Goal: Task Accomplishment & Management: Manage account settings

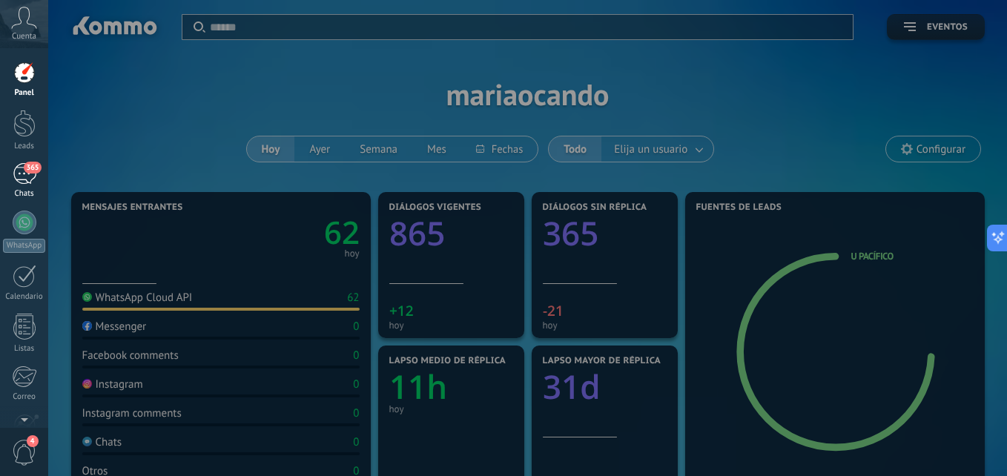
click at [24, 176] on div "365" at bounding box center [25, 174] width 24 height 22
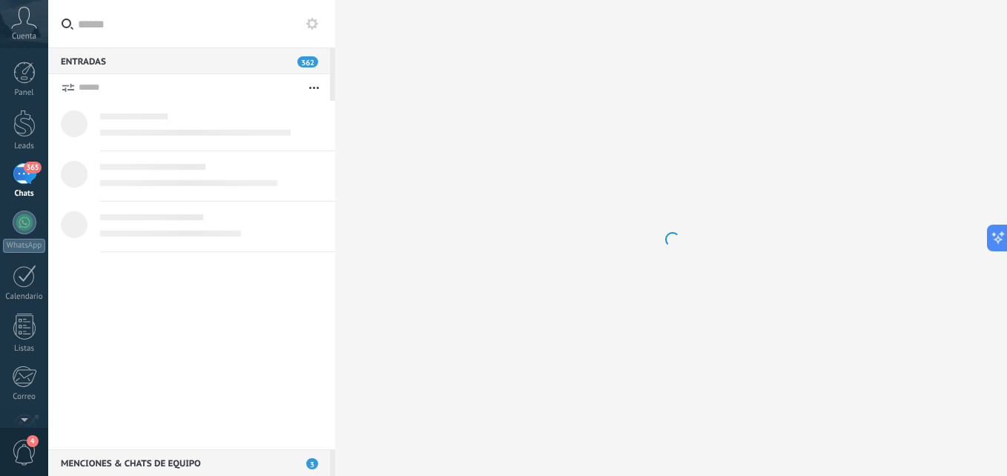
click at [445, 162] on div at bounding box center [671, 238] width 672 height 476
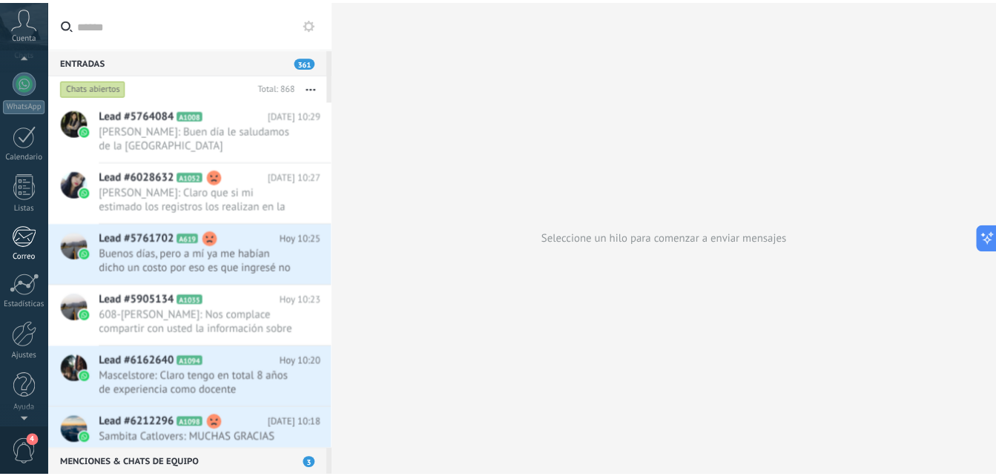
scroll to position [141, 0]
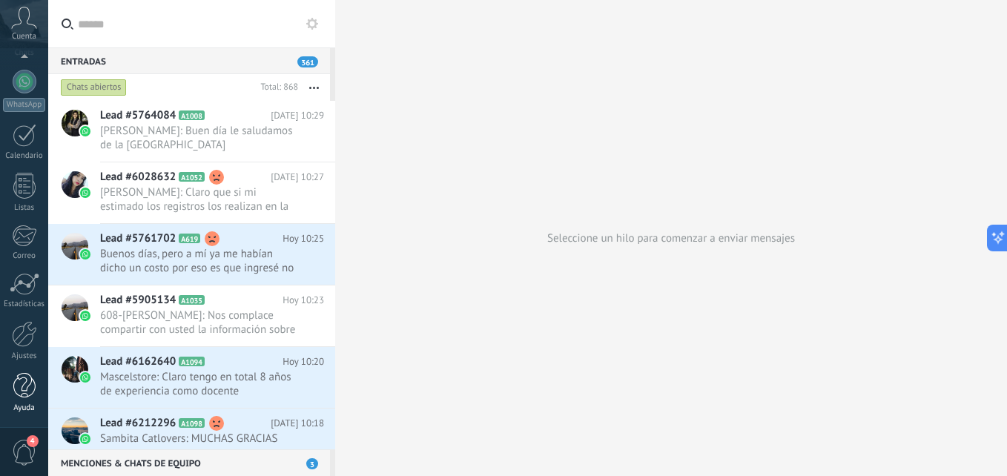
click at [22, 390] on div at bounding box center [24, 386] width 22 height 26
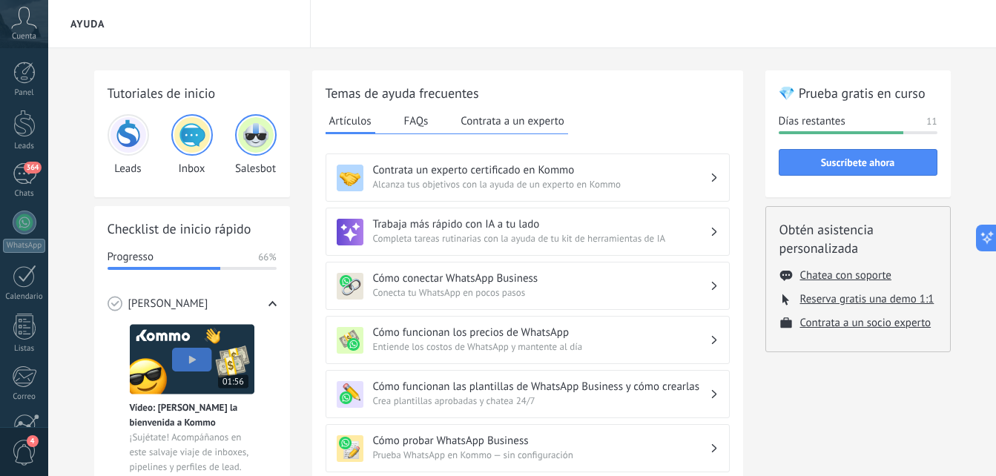
click at [194, 136] on img at bounding box center [192, 135] width 36 height 36
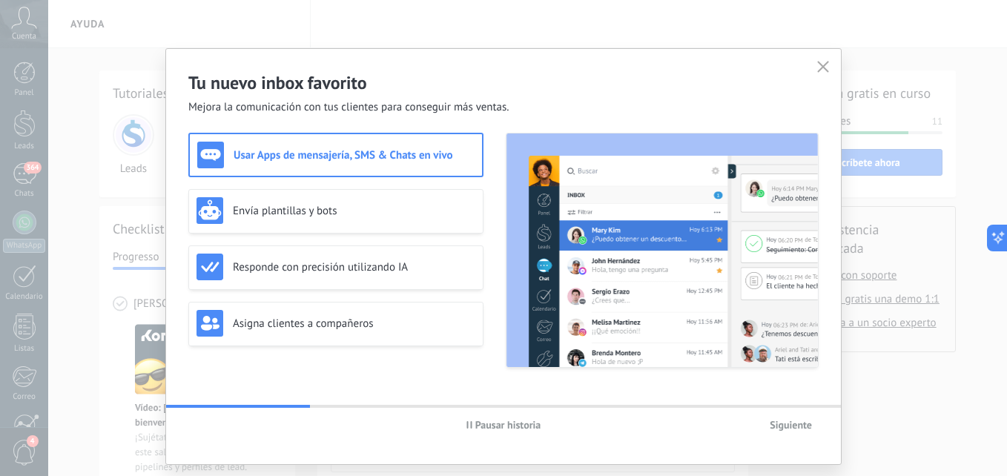
click at [822, 59] on button "button" at bounding box center [822, 67] width 19 height 21
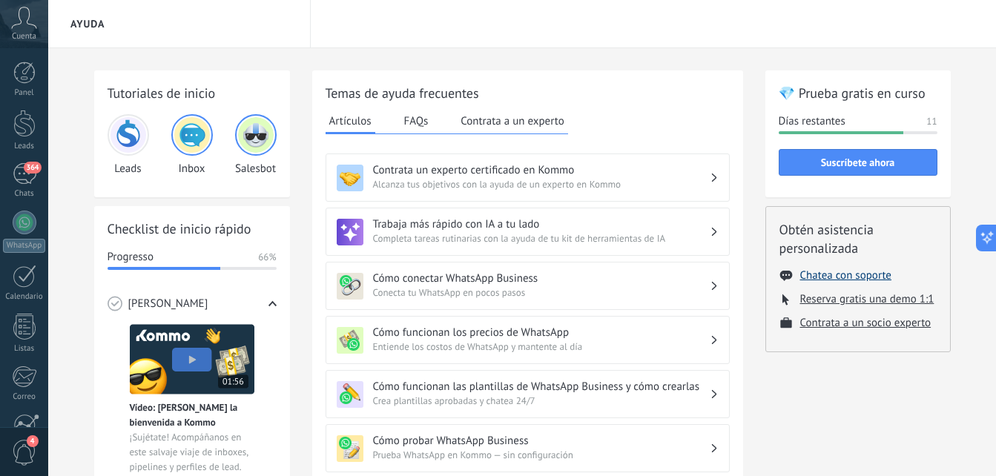
click at [865, 274] on button "Chatea con soporte" at bounding box center [845, 275] width 91 height 14
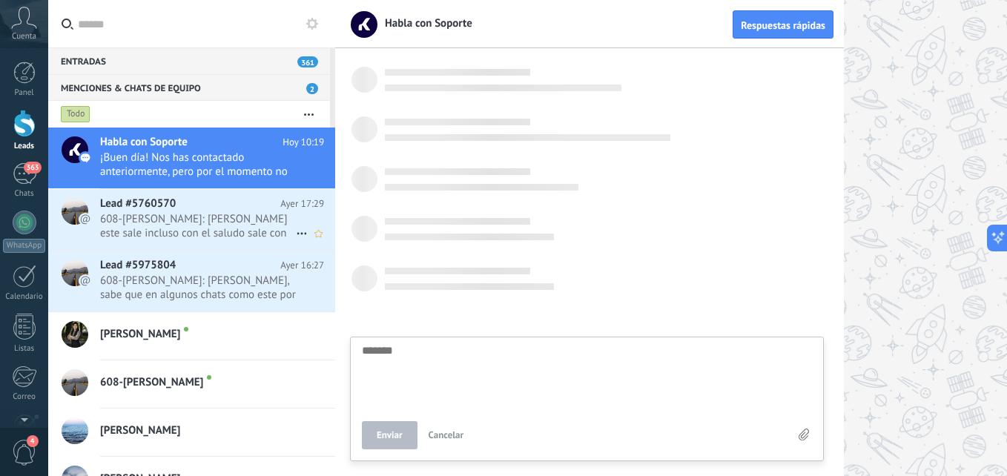
scroll to position [1232, 0]
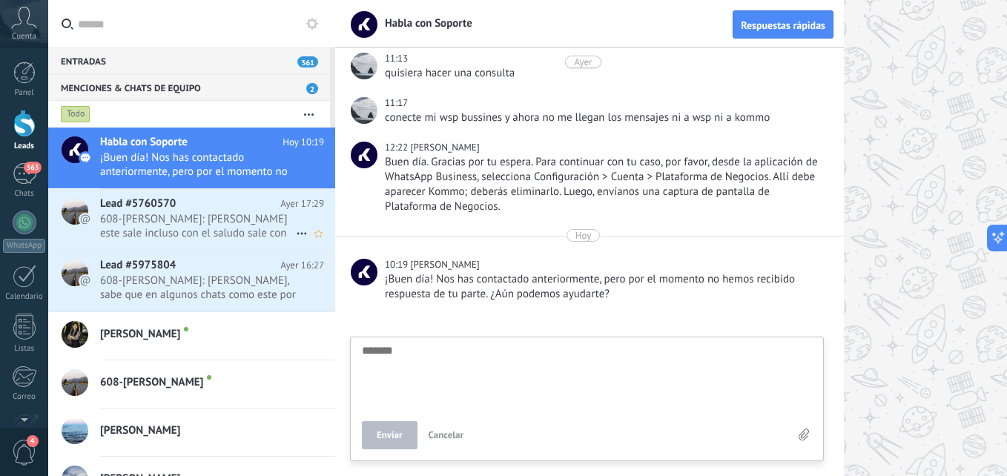
click at [183, 218] on span "608-Connie Santillan: porfa majo este sale incluso con el saludo sale con error" at bounding box center [198, 226] width 196 height 28
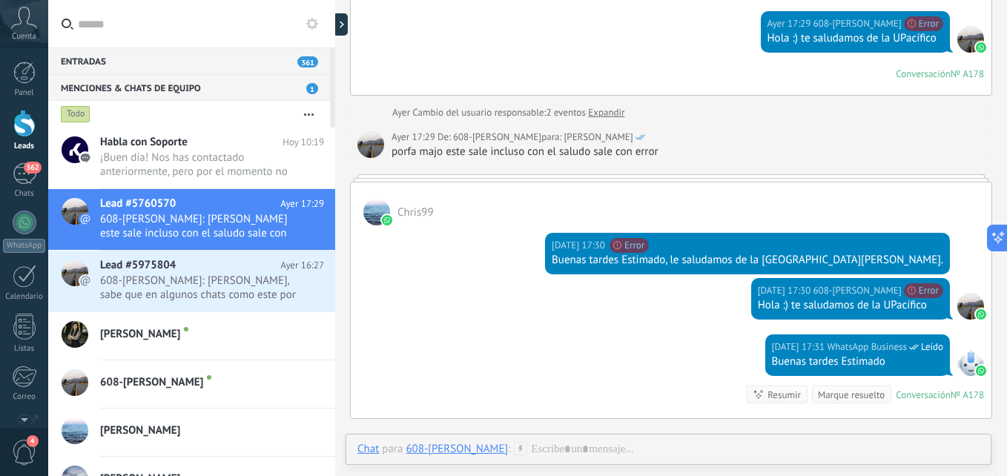
scroll to position [360, 0]
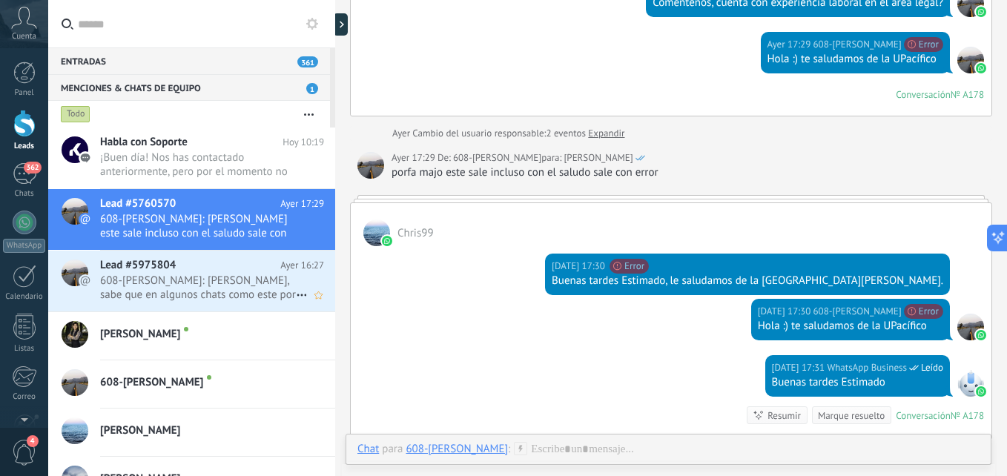
click at [165, 293] on span "608-Connie Santillan: Hola majo, sabe que en algunos chats como este por ej, so…" at bounding box center [198, 288] width 196 height 28
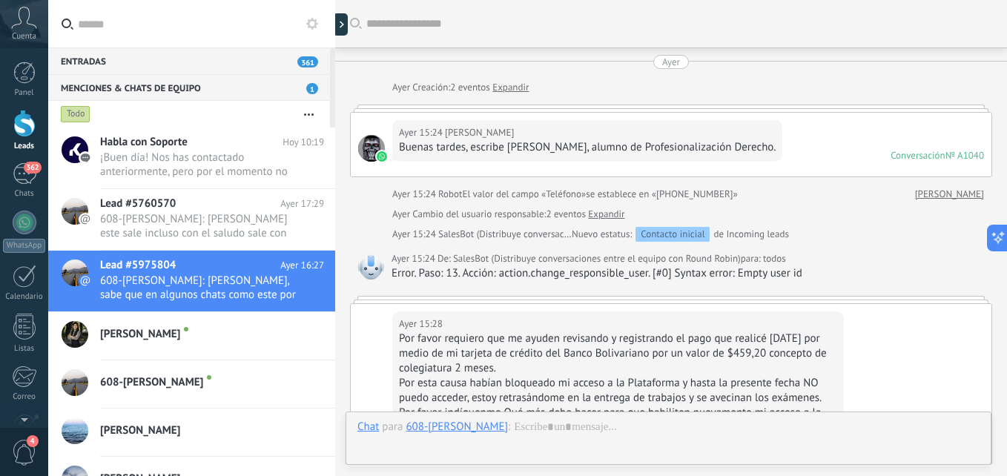
scroll to position [1245, 0]
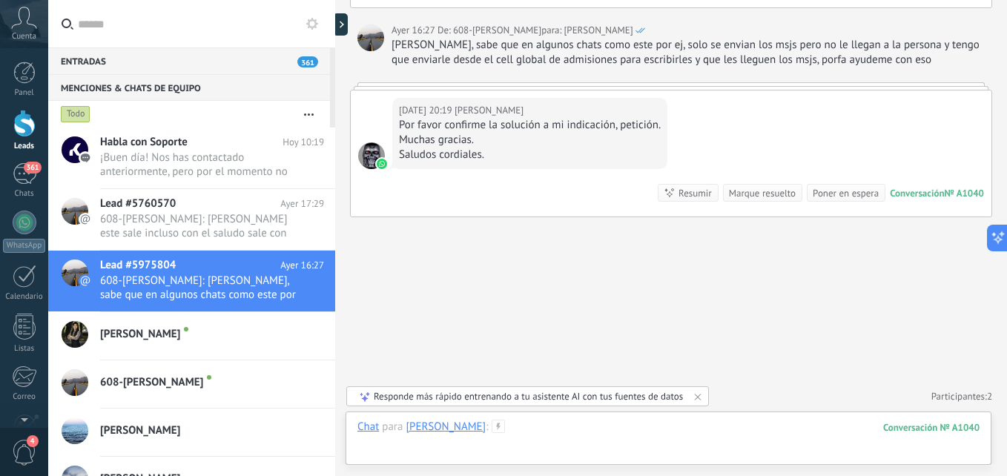
click at [574, 429] on div at bounding box center [668, 442] width 622 height 44
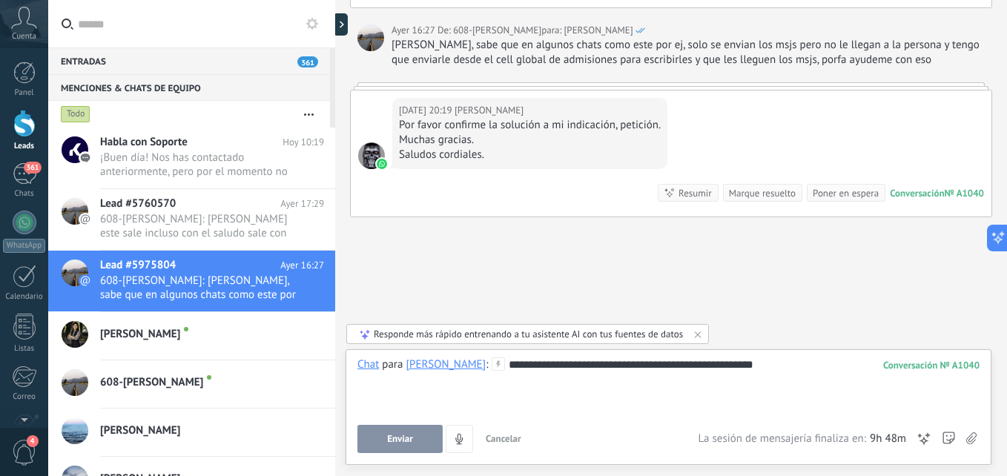
click at [621, 374] on div at bounding box center [668, 379] width 622 height 15
click at [628, 373] on div at bounding box center [668, 379] width 622 height 15
click at [634, 365] on div "**********" at bounding box center [668, 385] width 622 height 56
click at [803, 355] on div "**********" at bounding box center [669, 407] width 646 height 116
click at [801, 359] on div "**********" at bounding box center [668, 385] width 622 height 56
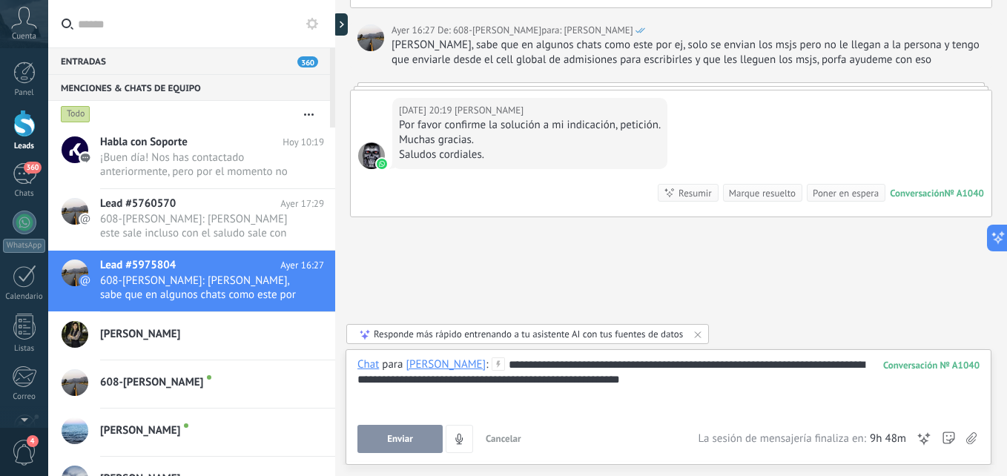
click at [412, 437] on span "Enviar" at bounding box center [400, 439] width 26 height 10
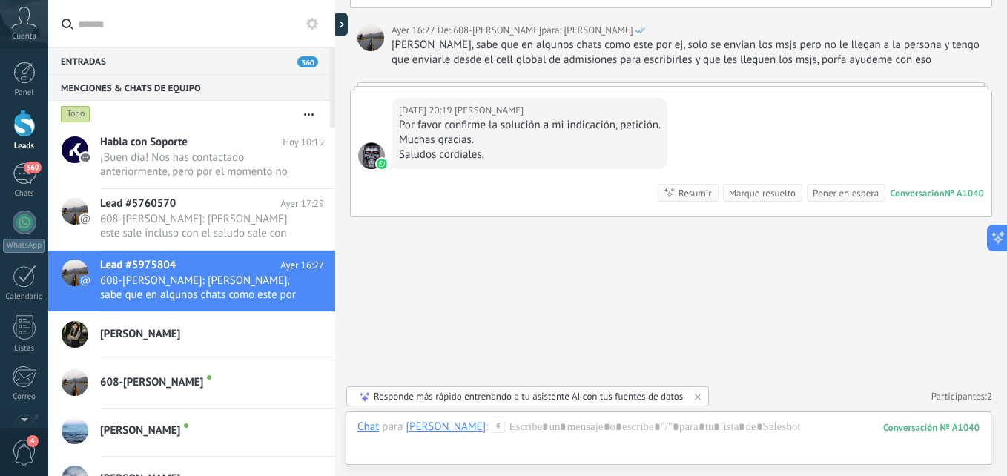
scroll to position [1311, 0]
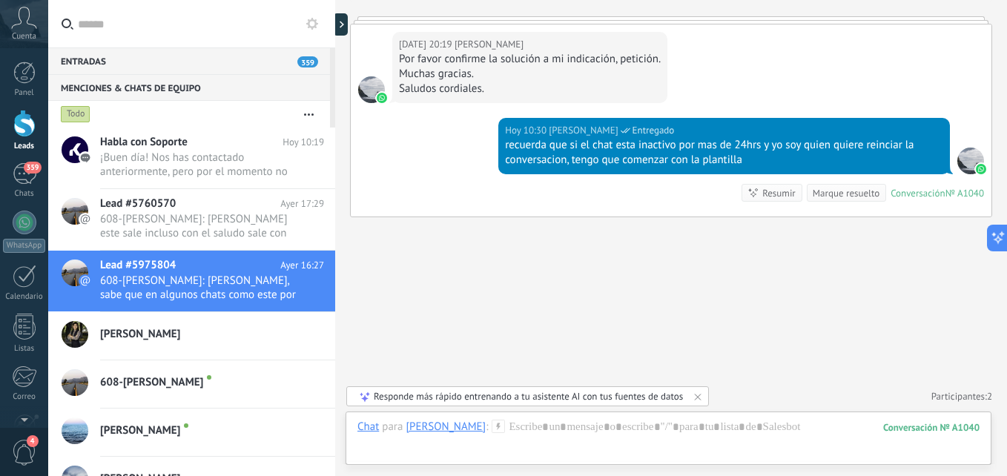
click at [171, 67] on div "Entradas 359" at bounding box center [189, 60] width 282 height 27
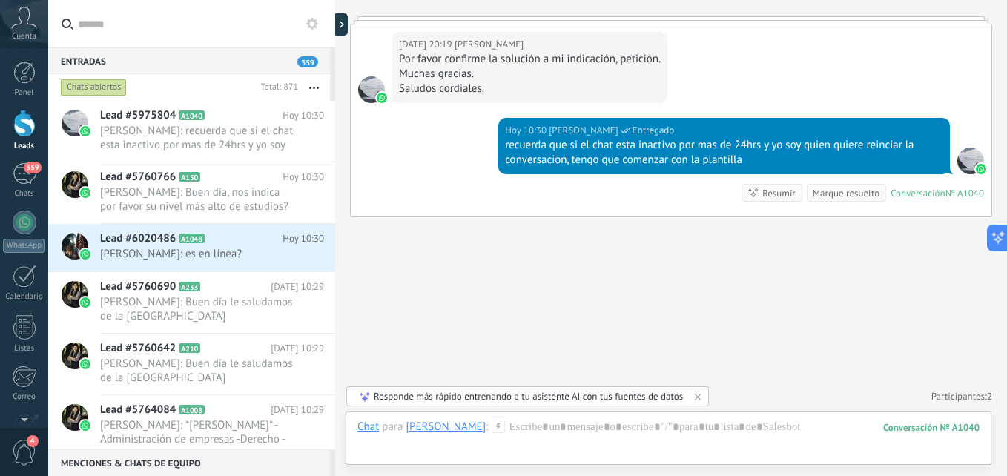
click at [176, 66] on div "Entradas 359" at bounding box center [189, 60] width 282 height 27
drag, startPoint x: 153, startPoint y: 66, endPoint x: 122, endPoint y: 62, distance: 31.4
click at [148, 65] on div "Entradas 359" at bounding box center [189, 60] width 282 height 27
click at [82, 53] on div "Entradas 359" at bounding box center [189, 60] width 282 height 27
click at [22, 188] on link "359 Chats" at bounding box center [24, 181] width 48 height 36
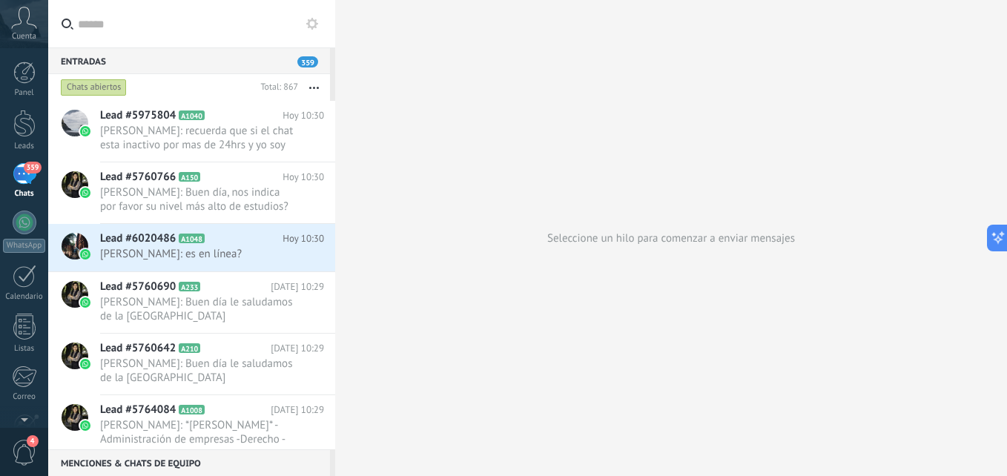
click at [90, 59] on div "Entradas 359" at bounding box center [189, 60] width 282 height 27
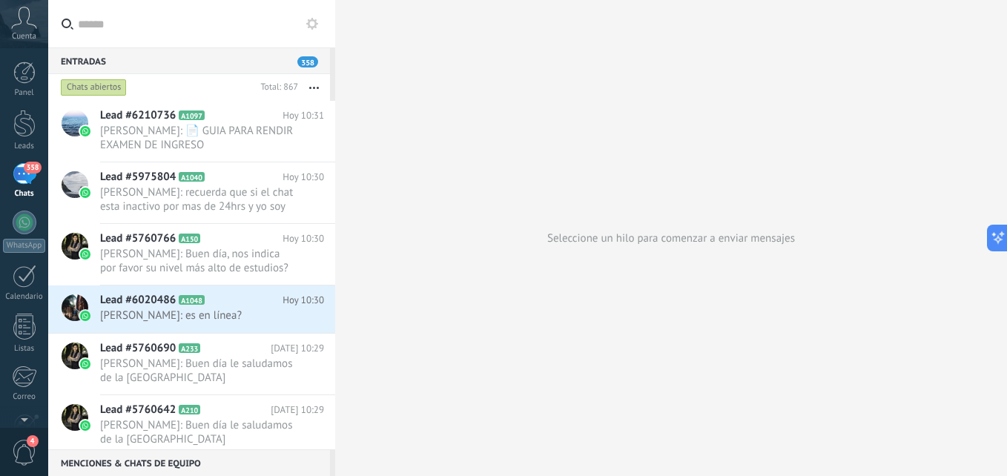
click at [302, 56] on div "Entradas 358" at bounding box center [189, 60] width 282 height 27
click at [257, 60] on div "Entradas 358" at bounding box center [189, 60] width 282 height 27
click at [89, 62] on div "Entradas 358" at bounding box center [189, 60] width 282 height 27
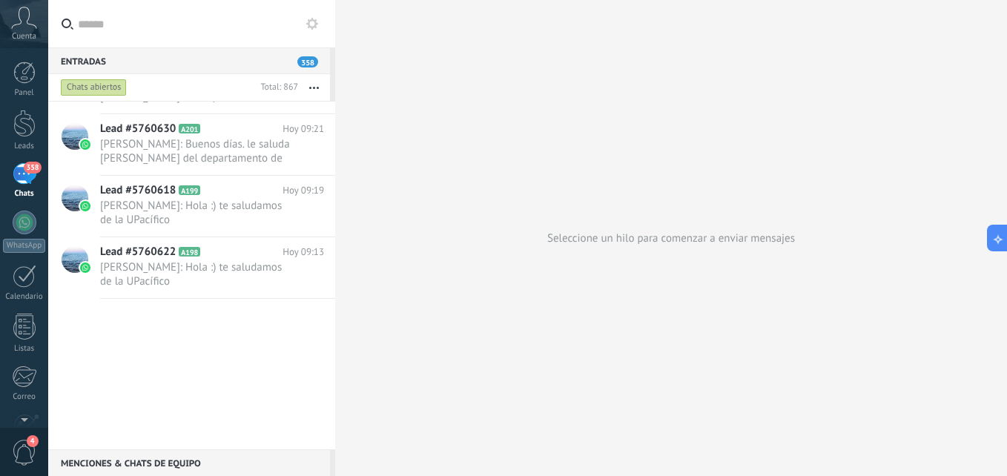
scroll to position [1500, 0]
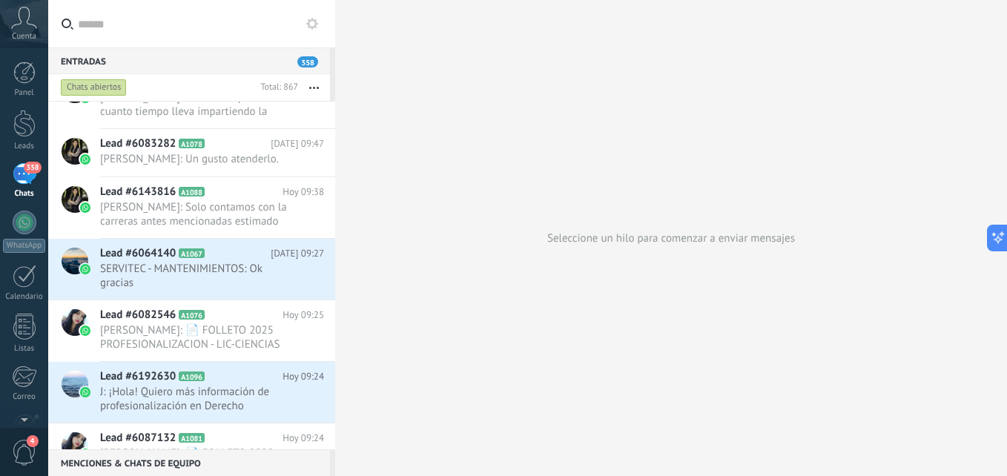
click at [304, 19] on button at bounding box center [312, 24] width 18 height 18
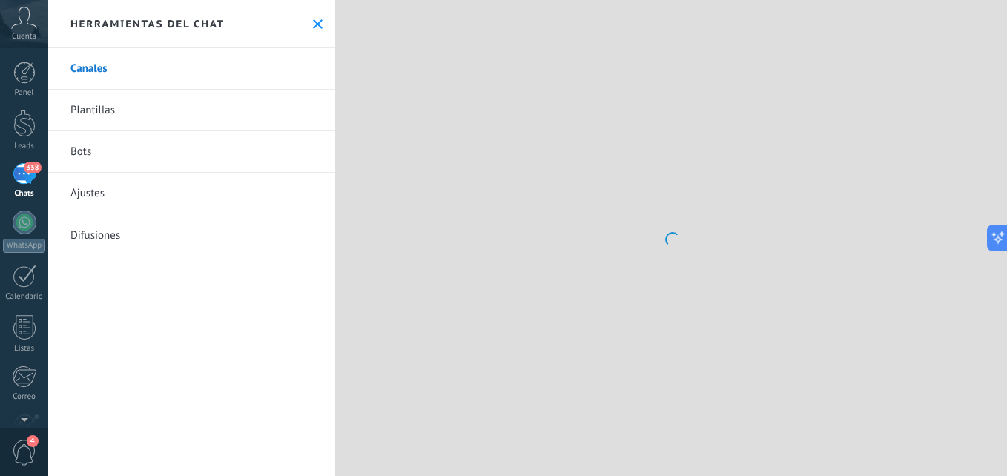
click at [311, 19] on button at bounding box center [317, 24] width 13 height 13
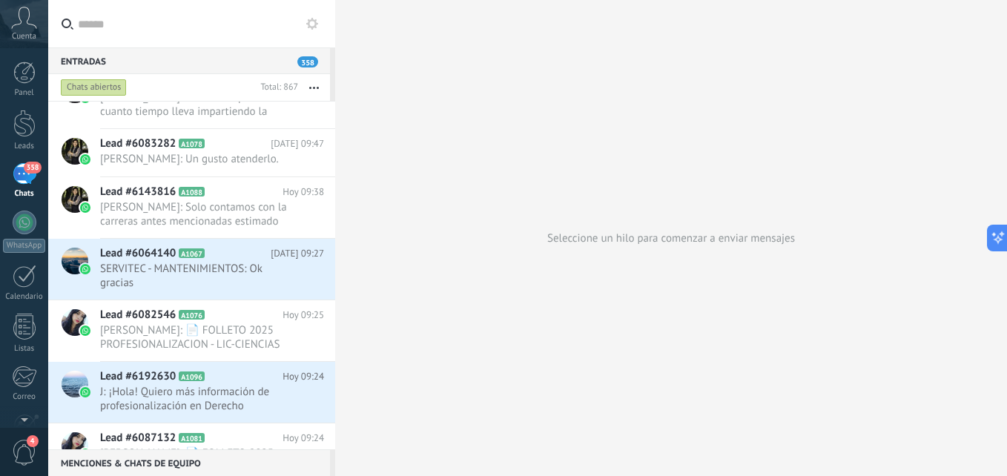
click at [312, 24] on icon at bounding box center [312, 24] width 12 height 12
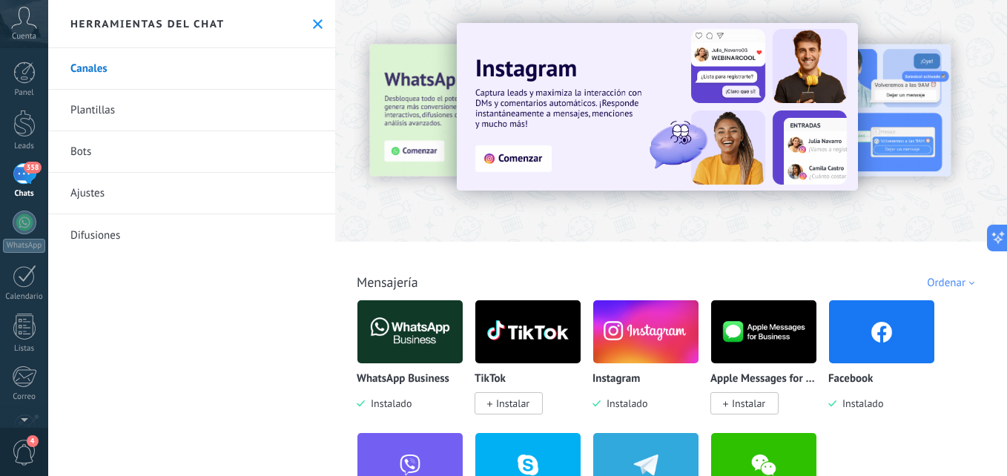
click at [22, 164] on div "358" at bounding box center [25, 174] width 24 height 22
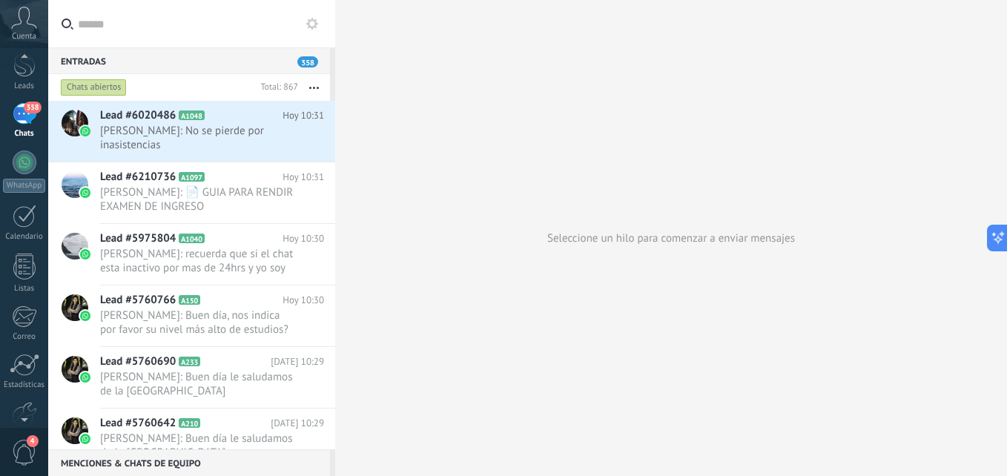
scroll to position [141, 0]
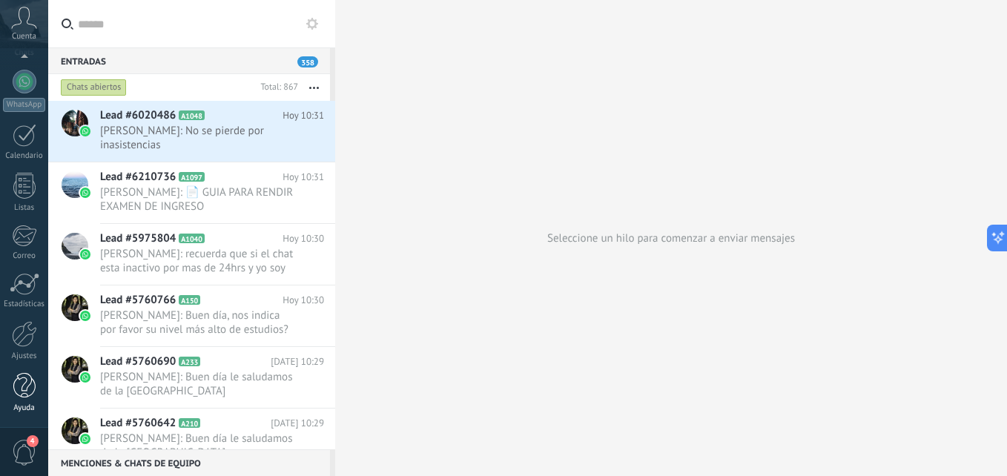
click at [18, 389] on div at bounding box center [24, 386] width 22 height 26
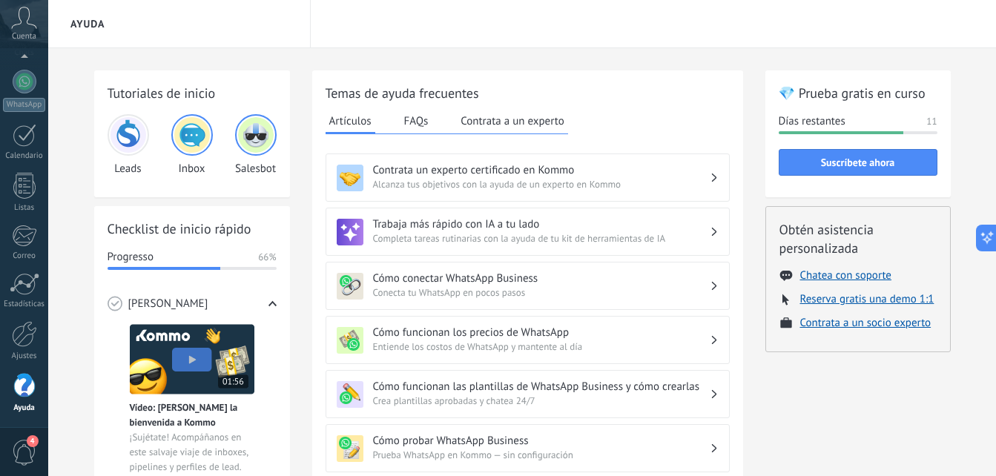
click at [188, 150] on img at bounding box center [192, 135] width 36 height 36
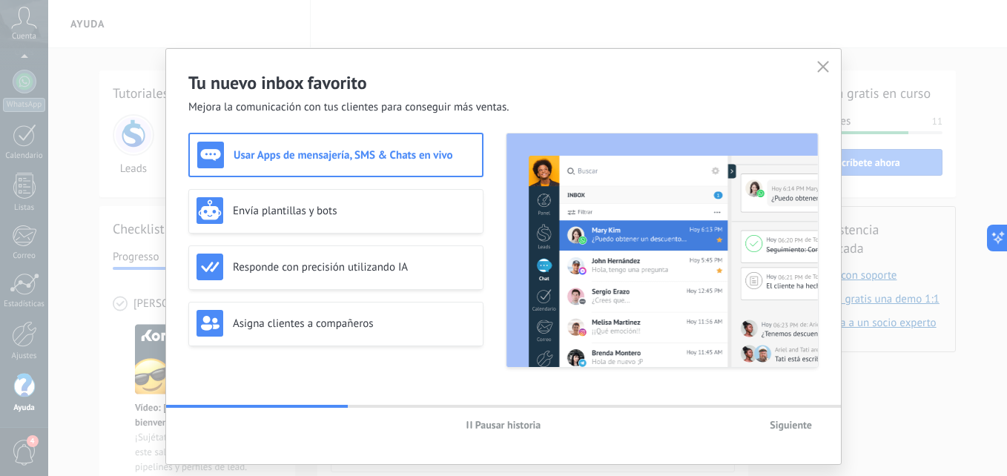
click at [819, 74] on button "button" at bounding box center [822, 67] width 19 height 21
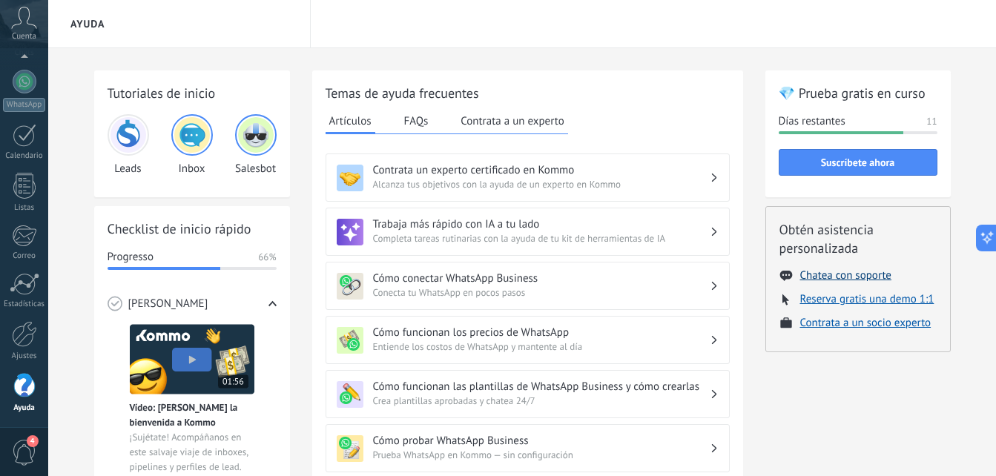
click at [828, 271] on button "Chatea con soporte" at bounding box center [845, 275] width 91 height 14
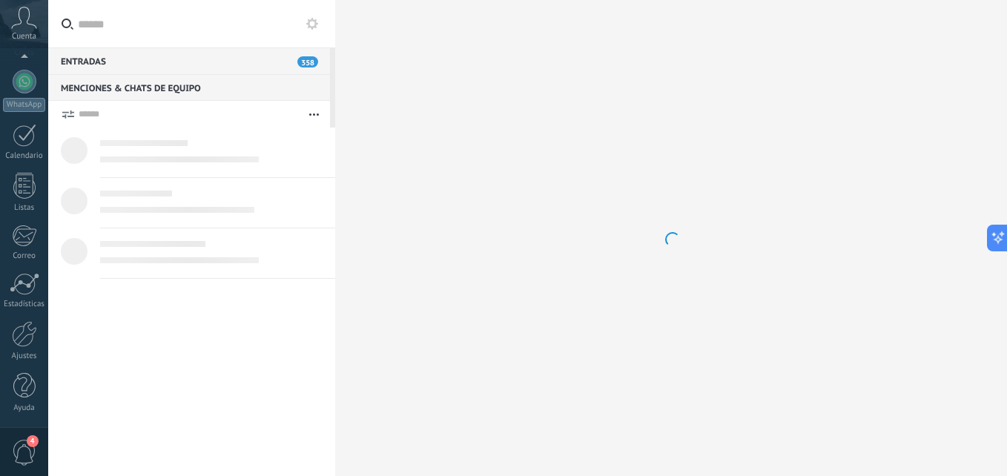
type textarea "*******"
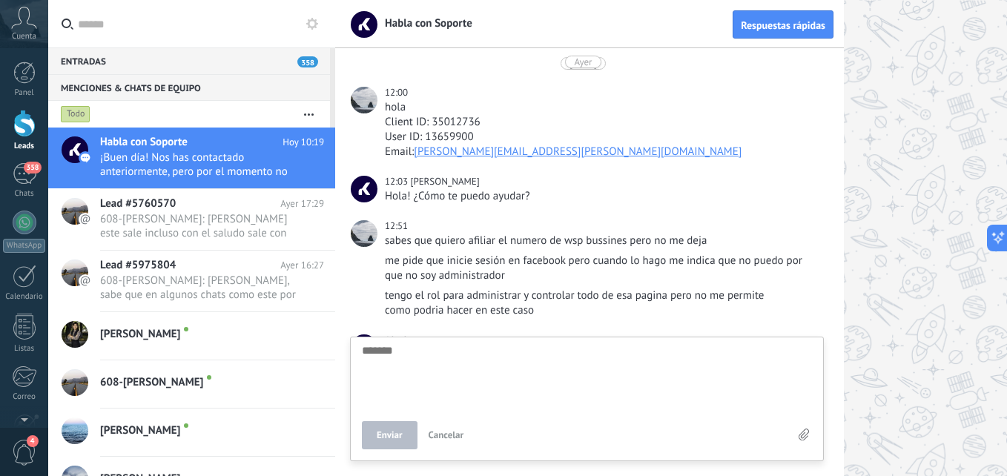
scroll to position [1232, 0]
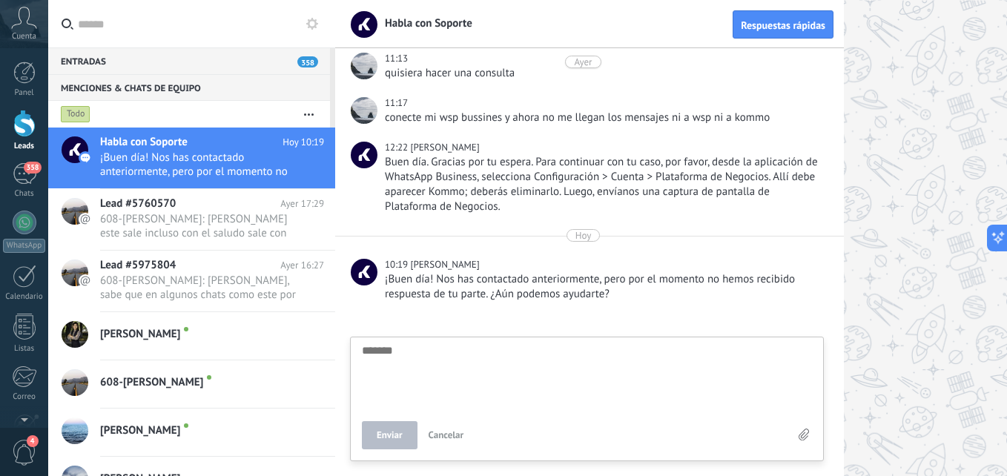
click at [105, 91] on div "Menciones & Chats de equipo 0" at bounding box center [189, 87] width 282 height 27
drag, startPoint x: 105, startPoint y: 91, endPoint x: 52, endPoint y: 205, distance: 125.7
click at [53, 207] on div "Menciones & Chats de equipo 0 Todo Crear un grupo de chat Silenciar Acciones mú…" at bounding box center [191, 275] width 287 height 402
drag, startPoint x: 52, startPoint y: 205, endPoint x: 220, endPoint y: 82, distance: 208.5
click at [220, 82] on div "Menciones & Chats de equipo 0" at bounding box center [189, 87] width 282 height 27
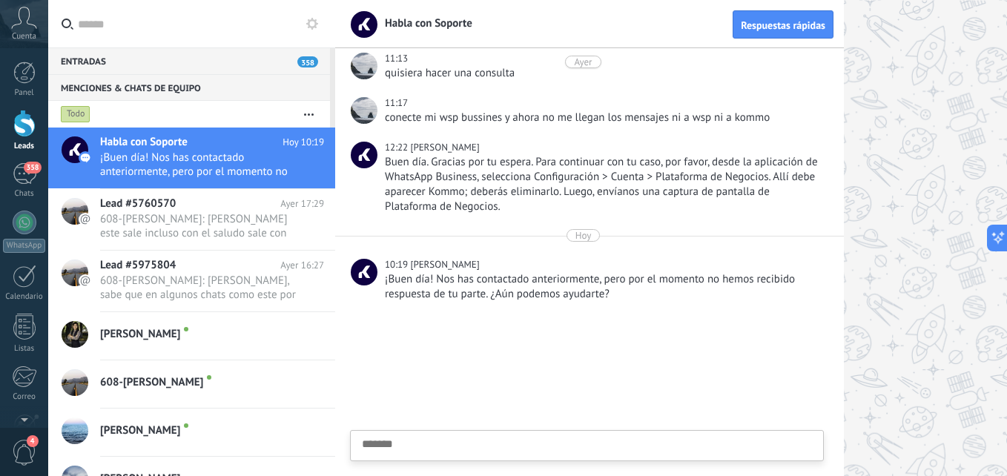
click at [311, 115] on icon "button" at bounding box center [309, 114] width 10 height 2
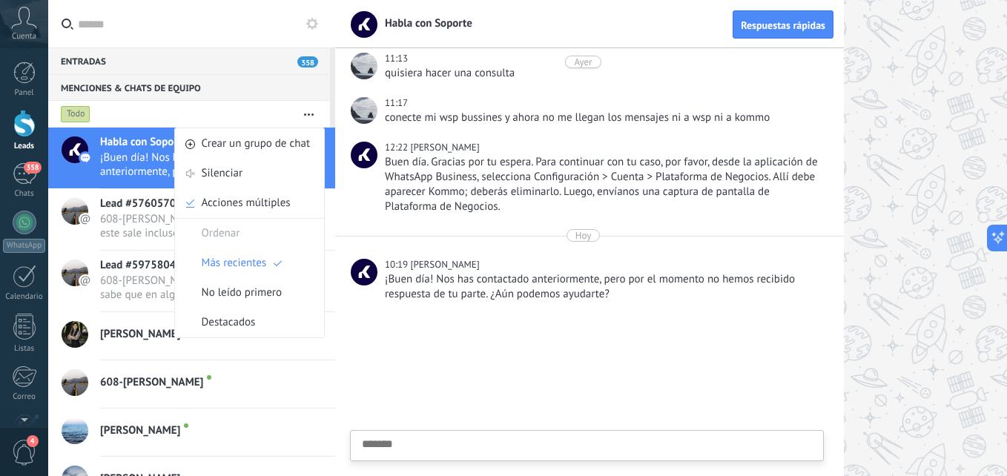
click at [930, 214] on div at bounding box center [671, 238] width 672 height 476
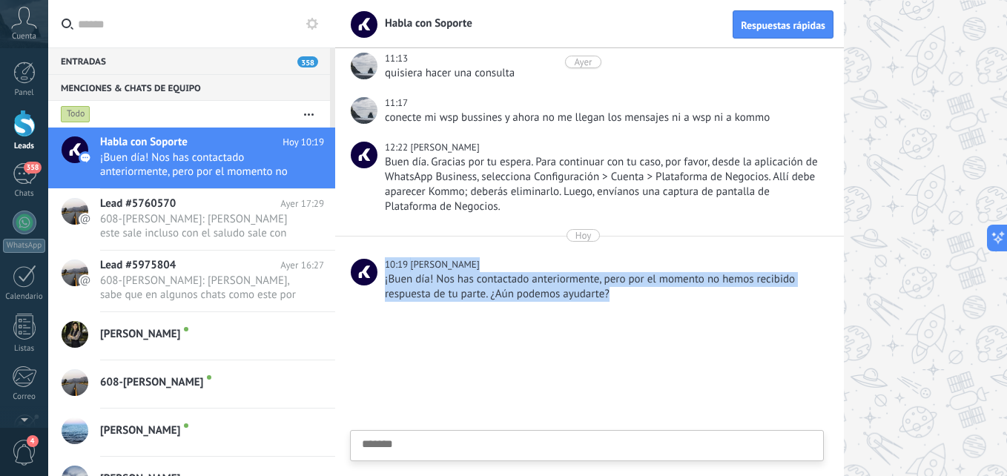
drag, startPoint x: 386, startPoint y: 262, endPoint x: 412, endPoint y: 330, distance: 73.0
click at [412, 329] on div "12.08.2025 12:00 hola Client ID: 35012736 User ID: 13659900 Email: maria.ocando…" at bounding box center [589, 262] width 509 height 428
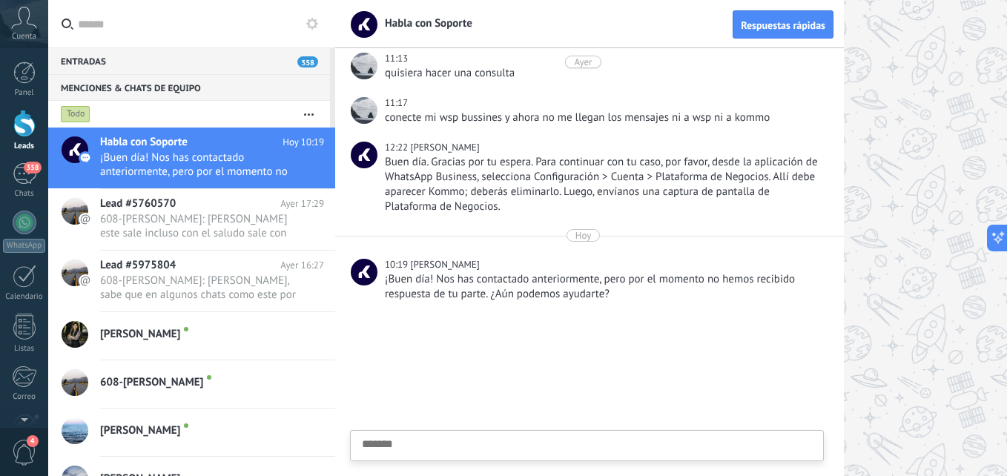
click at [887, 158] on div at bounding box center [671, 238] width 672 height 476
click at [162, 294] on span "608-Connie Santillan: Hola majo, sabe que en algunos chats como este por ej, so…" at bounding box center [198, 288] width 196 height 28
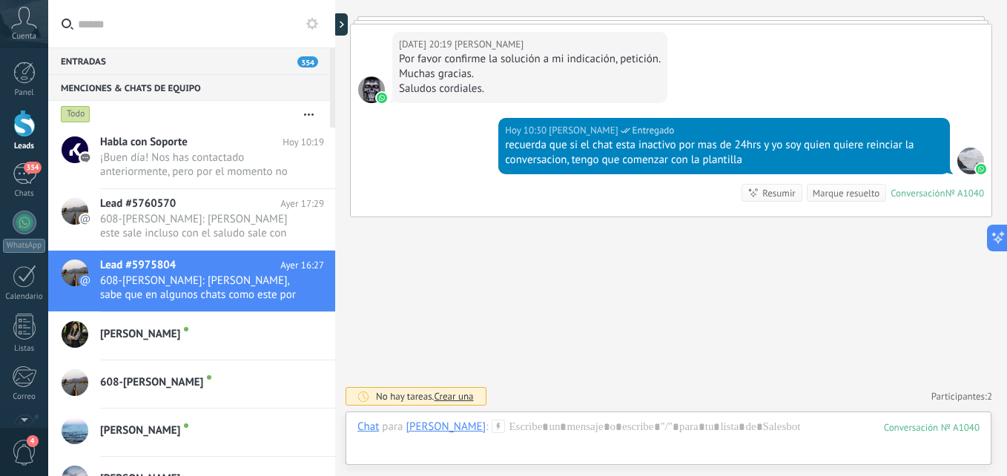
click at [21, 133] on div at bounding box center [24, 123] width 22 height 27
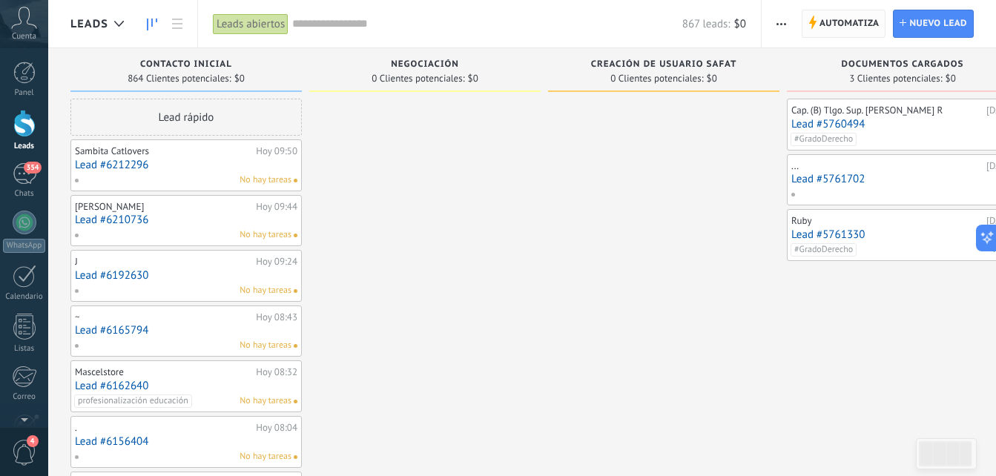
click at [861, 13] on span "Automatiza" at bounding box center [849, 23] width 60 height 27
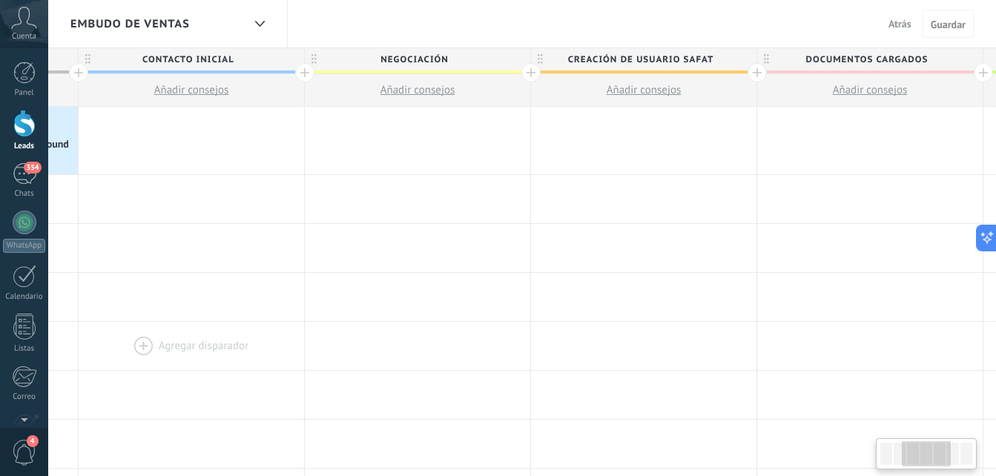
scroll to position [0, 441]
drag, startPoint x: 673, startPoint y: 377, endPoint x: 292, endPoint y: 354, distance: 381.8
click at [292, 354] on div at bounding box center [185, 346] width 225 height 48
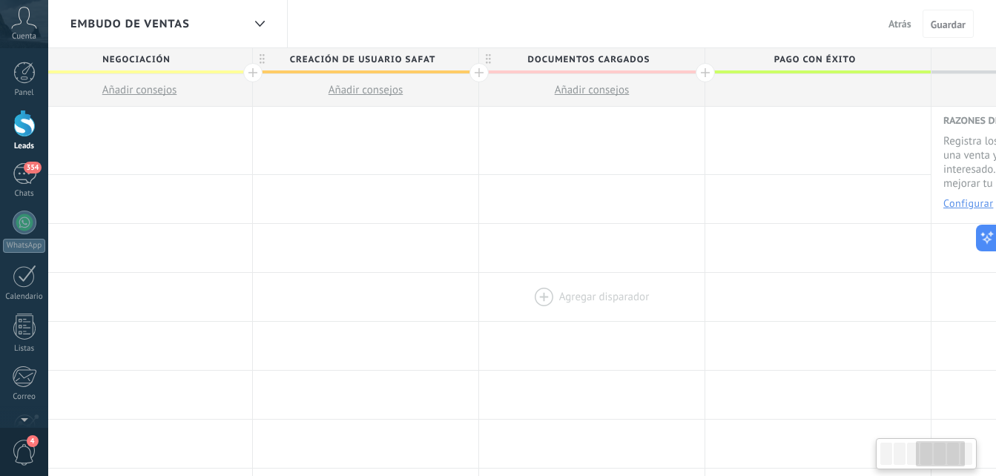
scroll to position [0, 771]
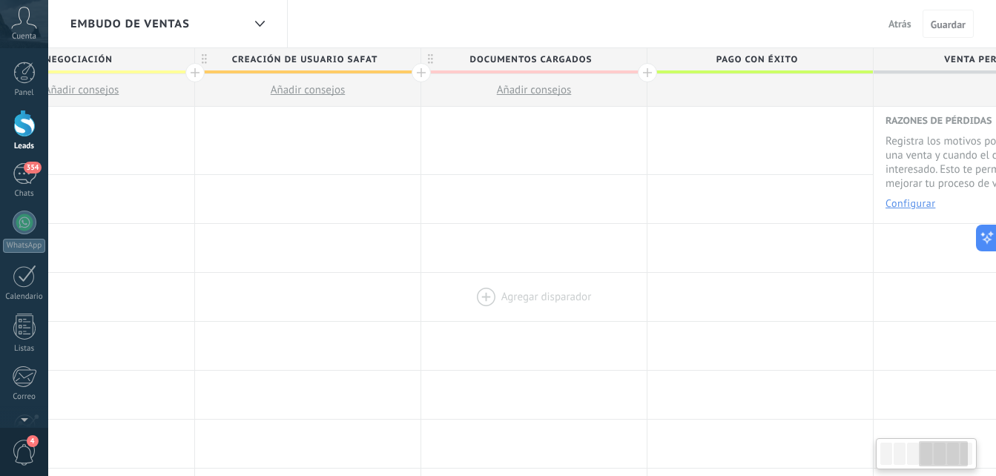
drag, startPoint x: 861, startPoint y: 320, endPoint x: 531, endPoint y: 320, distance: 330.0
click at [531, 320] on div at bounding box center [533, 297] width 225 height 48
click at [649, 73] on div at bounding box center [647, 72] width 19 height 19
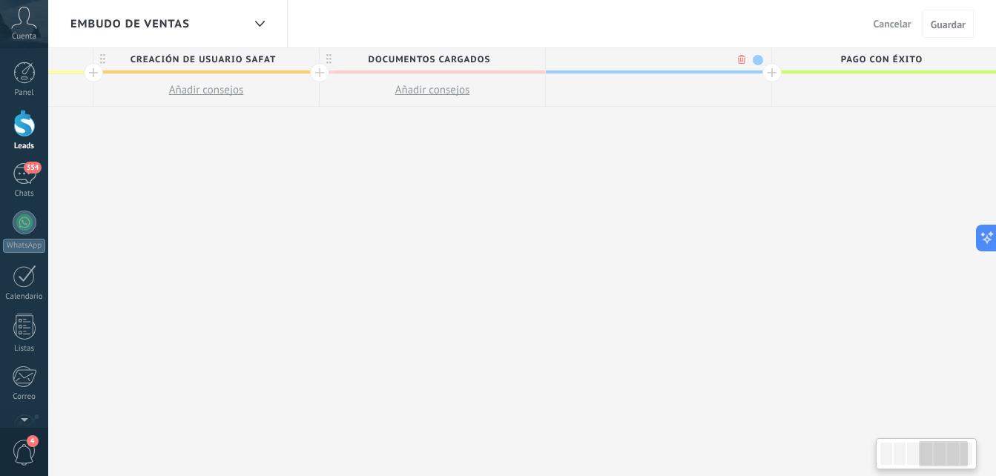
scroll to position [0, 881]
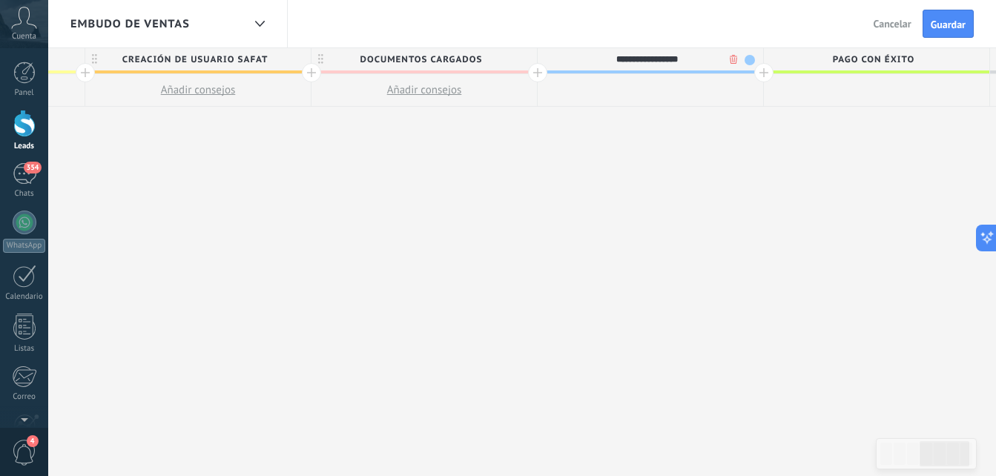
type input "**********"
click at [764, 68] on span "PAGO con éxito" at bounding box center [873, 59] width 218 height 23
click at [759, 68] on div at bounding box center [763, 72] width 19 height 19
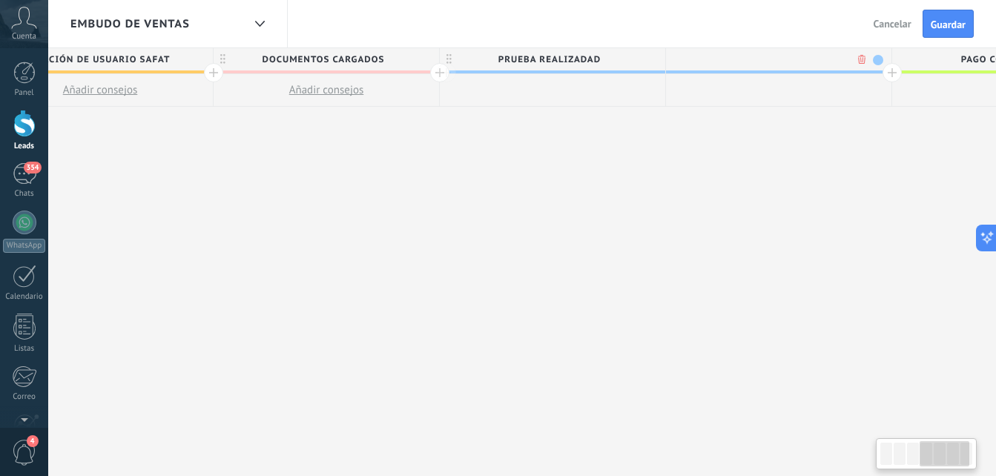
scroll to position [0, 991]
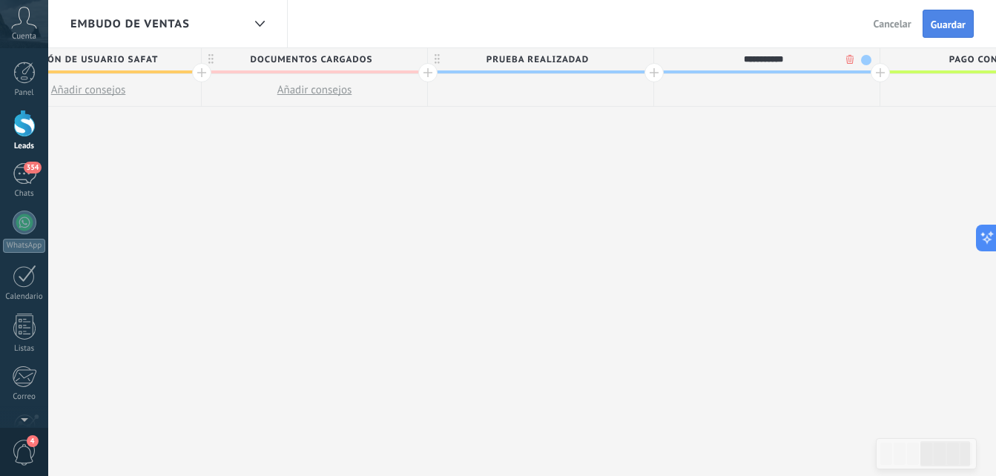
type input "**********"
click at [953, 25] on span "Guardar" at bounding box center [948, 24] width 35 height 10
click at [592, 61] on span "PRUEBA REALIZADAD" at bounding box center [537, 59] width 218 height 23
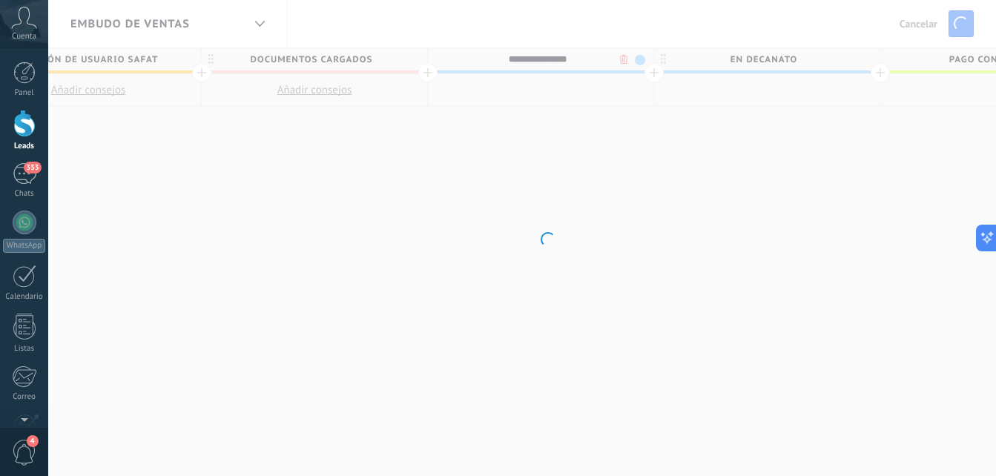
type input "**********"
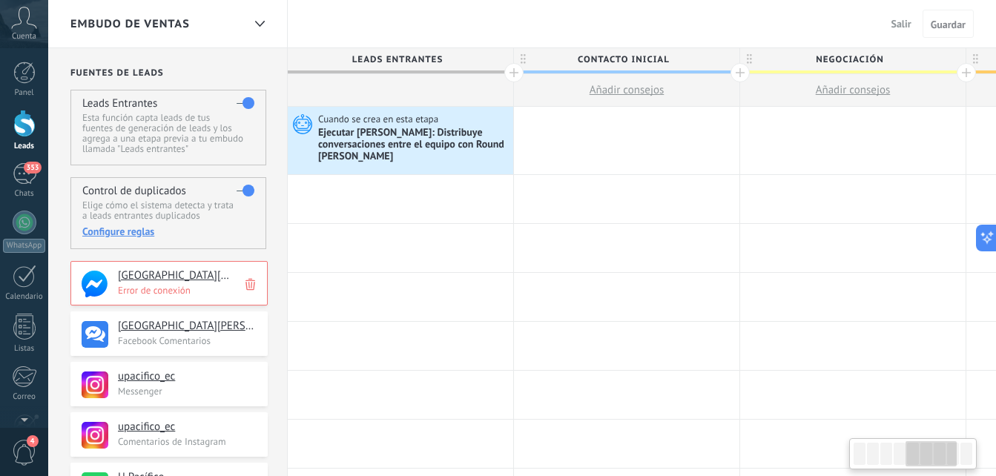
scroll to position [0, 991]
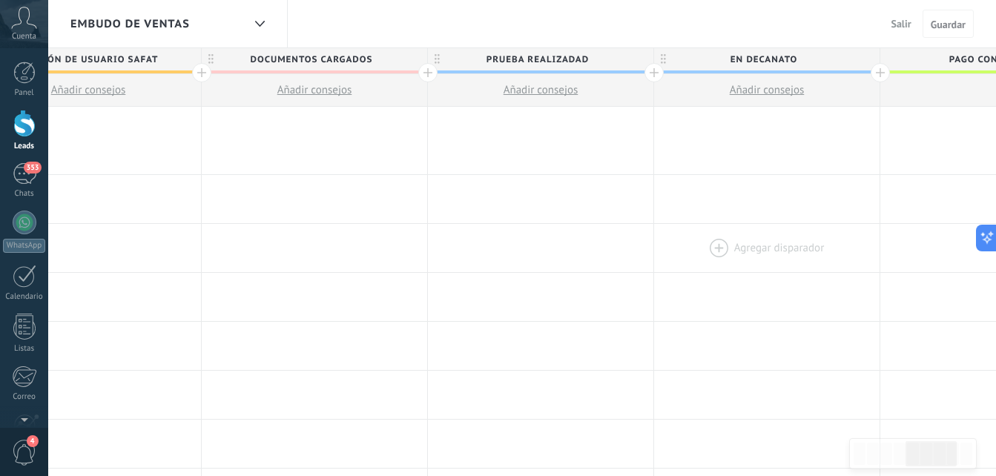
click at [837, 237] on div at bounding box center [766, 248] width 225 height 48
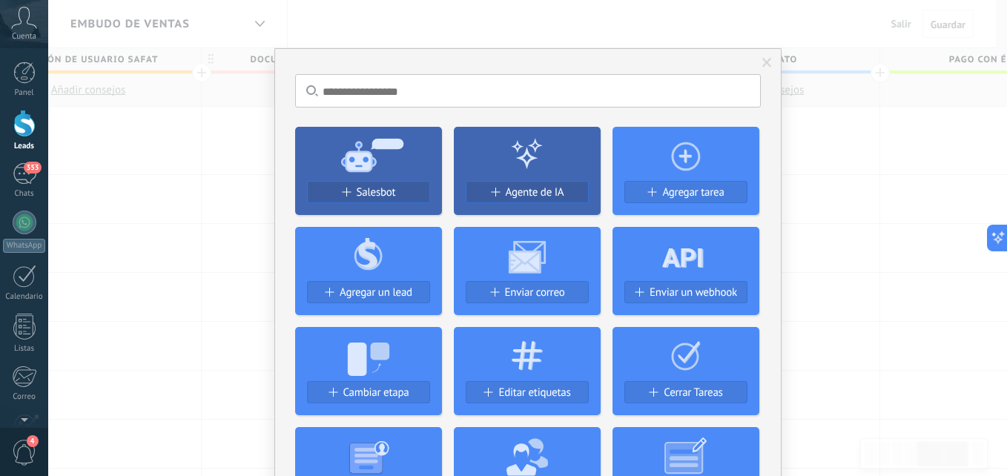
drag, startPoint x: 893, startPoint y: 165, endPoint x: 790, endPoint y: 125, distance: 110.2
click at [888, 165] on div "No hay resultados Salesbot Agente de IA Agregar tarea Agregar un lead Enviar co…" at bounding box center [527, 238] width 959 height 476
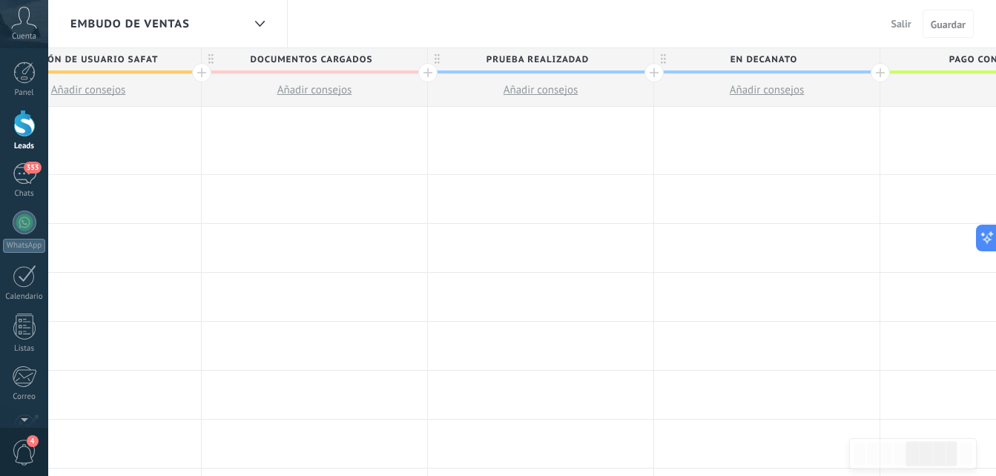
click at [598, 64] on span "PRUEBA REALIZADAD" at bounding box center [537, 59] width 218 height 23
type input "**********"
click at [168, 62] on span "CREACIÓN DE USUARIO SAFAT" at bounding box center [85, 59] width 218 height 23
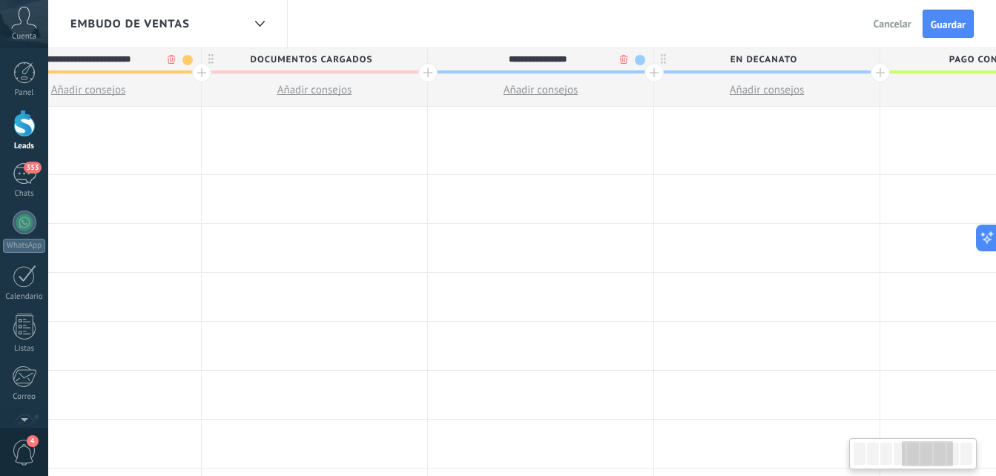
scroll to position [0, 929]
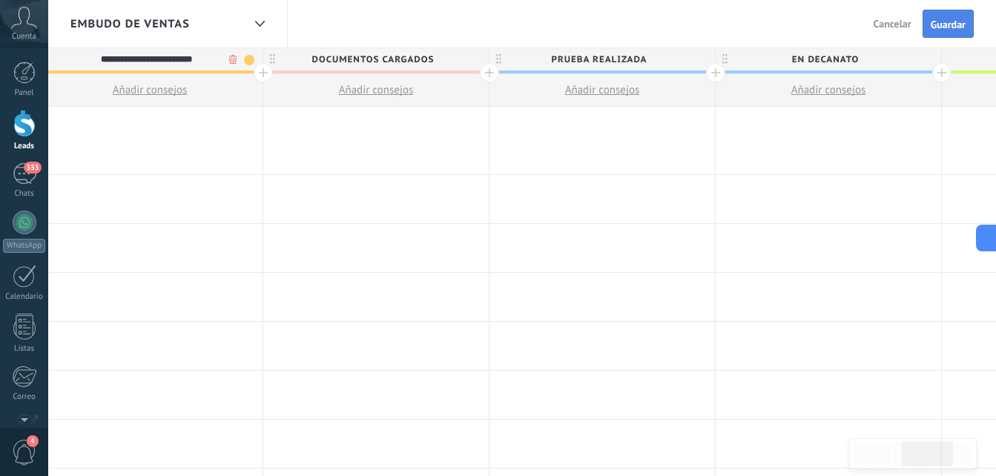
type input "**********"
click at [947, 37] on button "Guardar" at bounding box center [947, 24] width 51 height 28
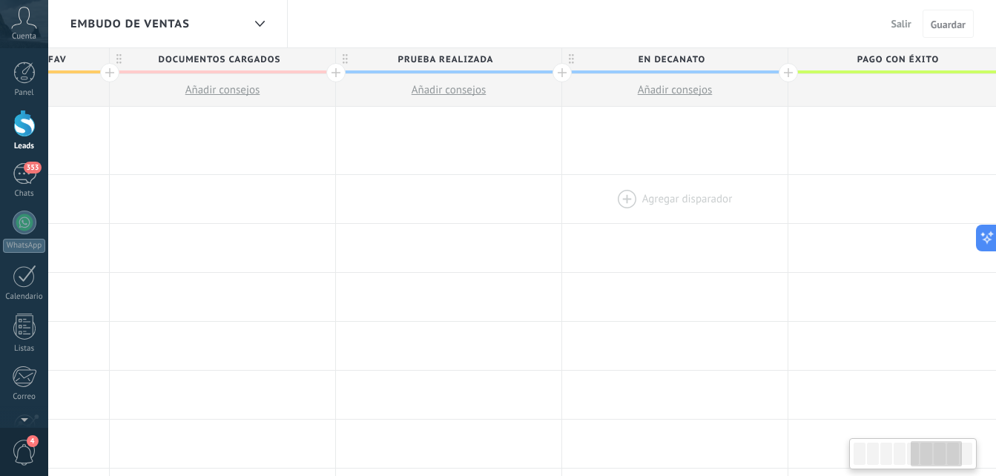
scroll to position [0, 1327]
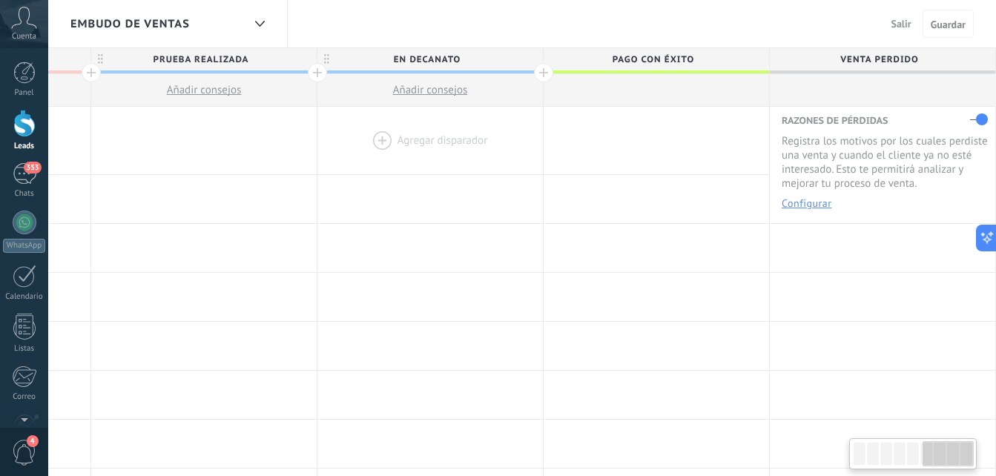
drag, startPoint x: 889, startPoint y: 237, endPoint x: 369, endPoint y: 172, distance: 523.9
drag, startPoint x: 664, startPoint y: 225, endPoint x: 483, endPoint y: 234, distance: 181.9
drag, startPoint x: 873, startPoint y: 242, endPoint x: 885, endPoint y: 243, distance: 12.0
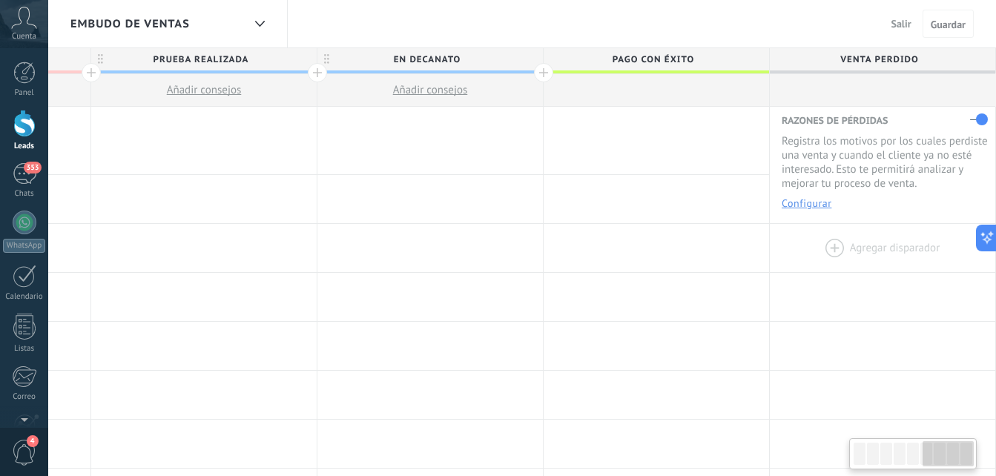
click at [882, 244] on div at bounding box center [882, 248] width 225 height 48
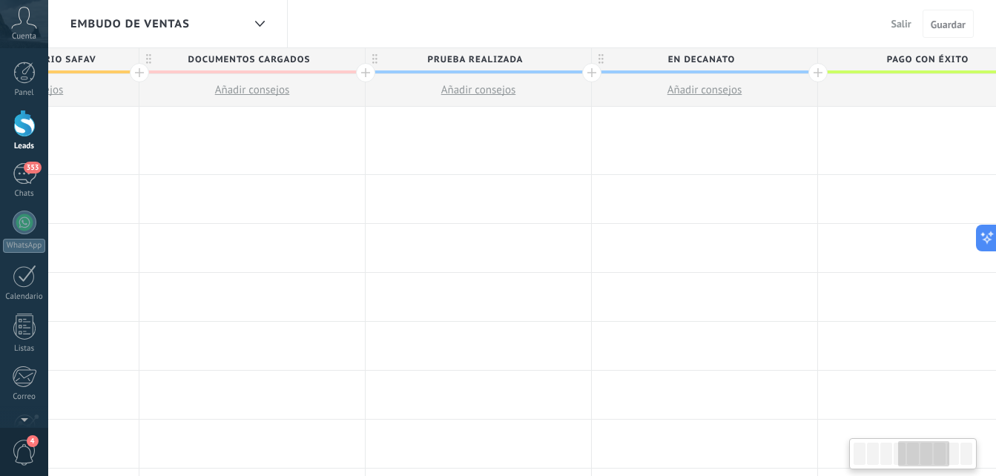
scroll to position [0, 833]
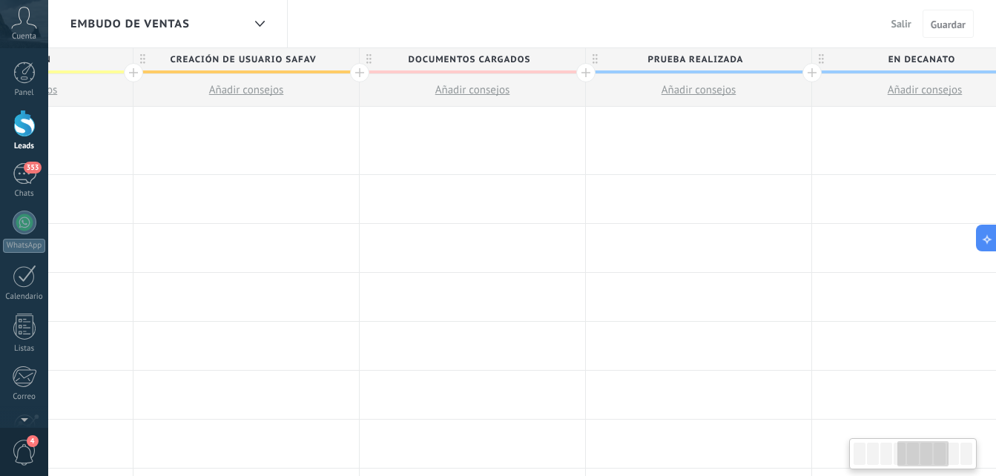
drag, startPoint x: 484, startPoint y: 233, endPoint x: 1009, endPoint y: 231, distance: 525.0
click at [995, 231] on html ".abccls-1,.abccls-2{fill-rule:evenodd}.abccls-2{fill:#fff} .abfcls-1{fill:none}…" at bounding box center [498, 238] width 996 height 476
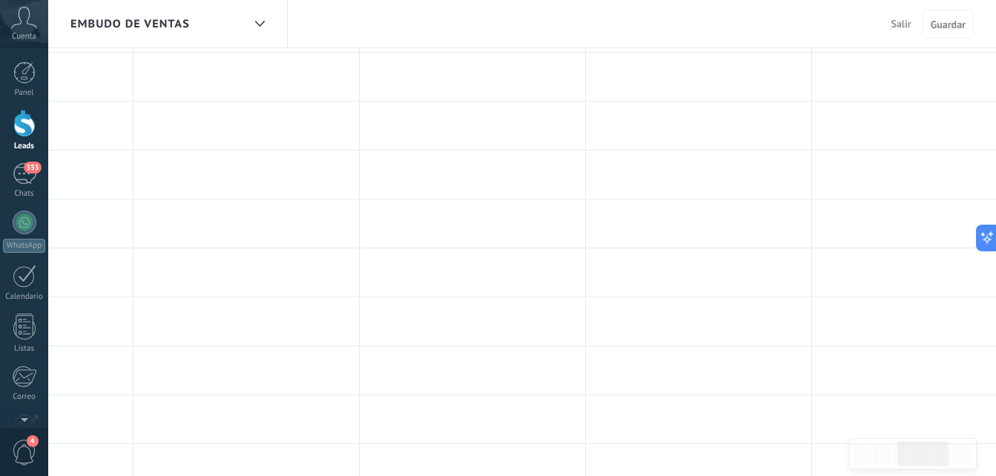
scroll to position [555, 0]
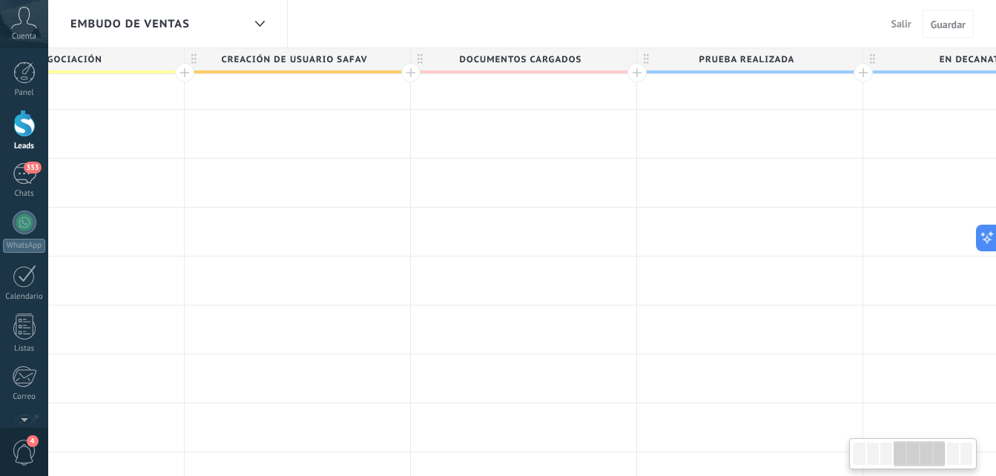
drag, startPoint x: 638, startPoint y: 194, endPoint x: 734, endPoint y: 514, distance: 334.3
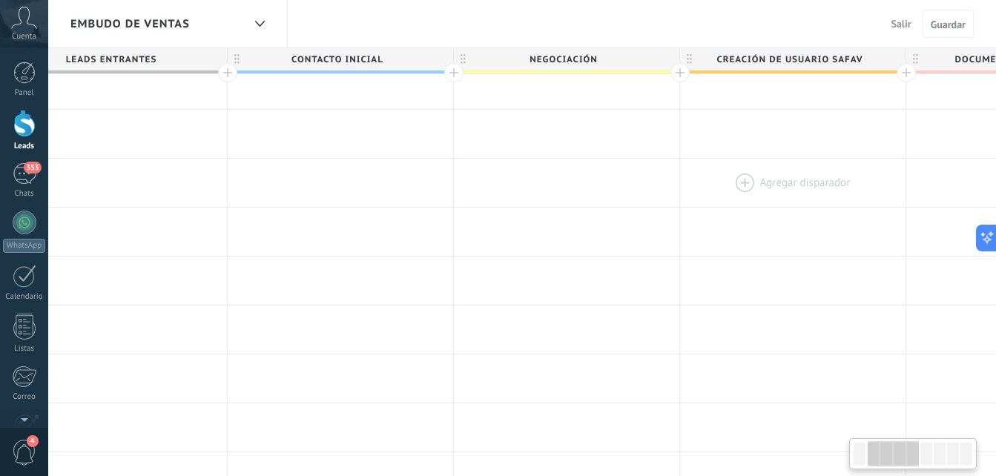
drag, startPoint x: 338, startPoint y: 194, endPoint x: 833, endPoint y: 204, distance: 495.4
click at [833, 204] on div at bounding box center [792, 183] width 225 height 48
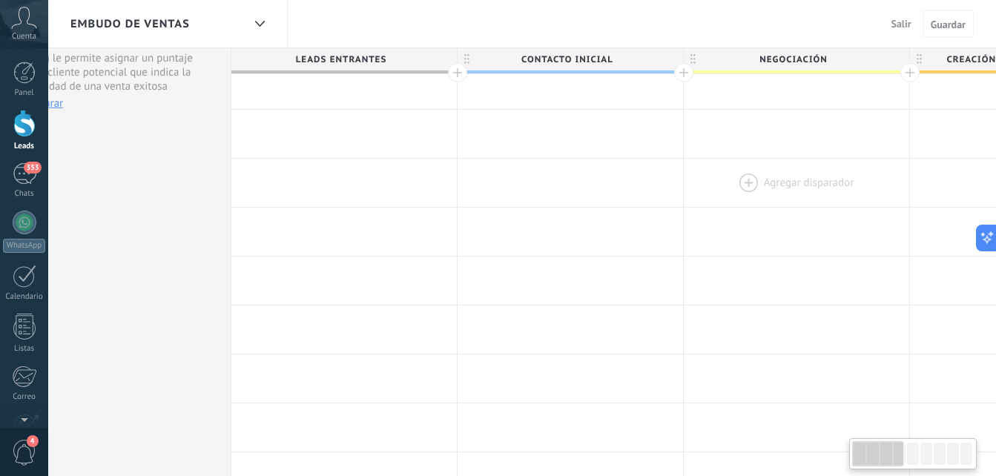
scroll to position [0, 0]
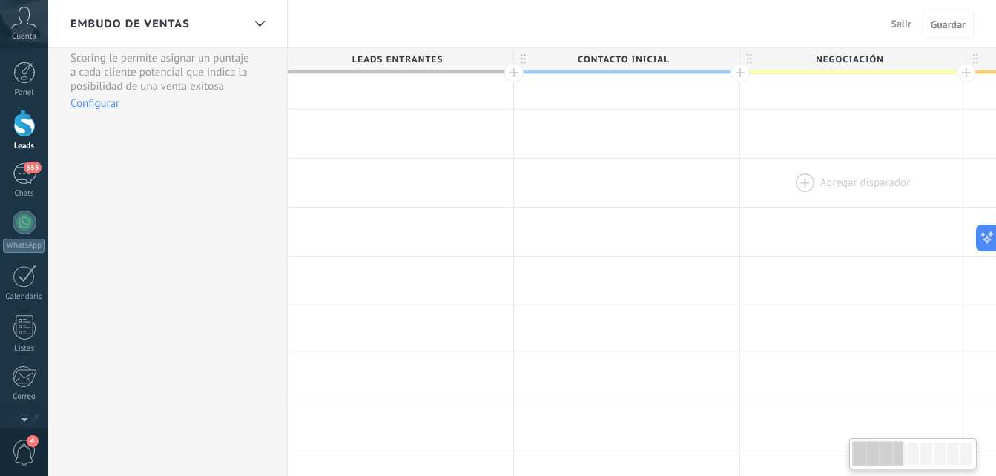
drag, startPoint x: 496, startPoint y: 194, endPoint x: 813, endPoint y: 203, distance: 317.5
click at [813, 203] on div at bounding box center [852, 183] width 225 height 48
click at [458, 21] on div "Embudo de ventas Salir Cancelar Guardar" at bounding box center [522, 24] width 948 height 48
click at [958, 24] on span "Guardar" at bounding box center [948, 24] width 35 height 10
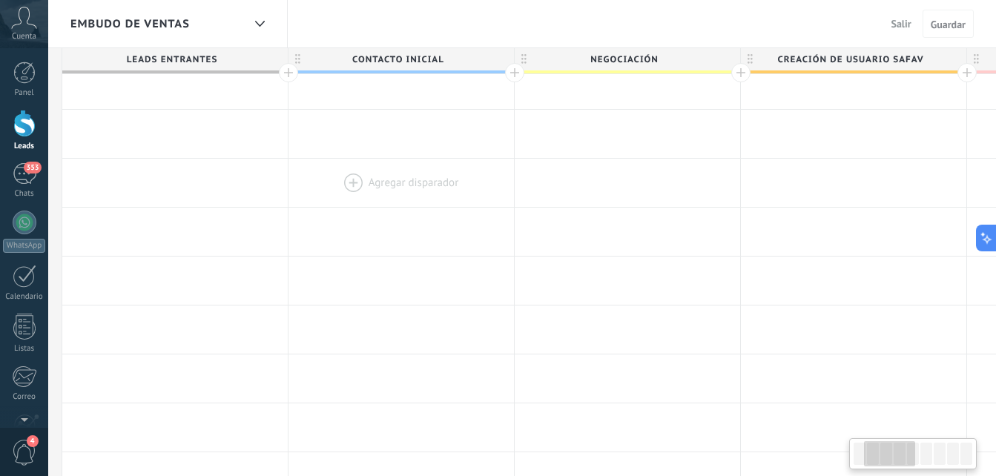
drag, startPoint x: 721, startPoint y: 234, endPoint x: 492, endPoint y: 196, distance: 232.2
click at [698, 189] on div at bounding box center [624, 183] width 225 height 48
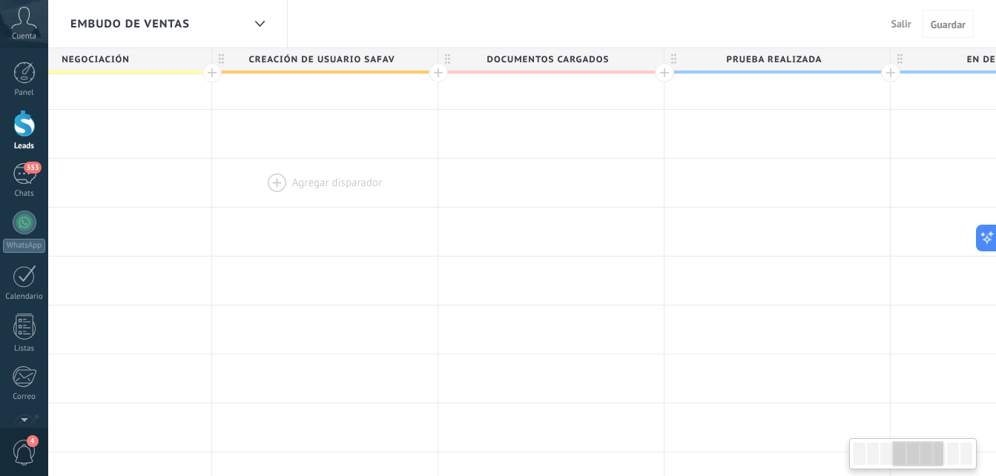
drag, startPoint x: 942, startPoint y: 234, endPoint x: 386, endPoint y: 170, distance: 559.8
click at [411, 177] on div "**********" at bounding box center [551, 75] width 2035 height 1047
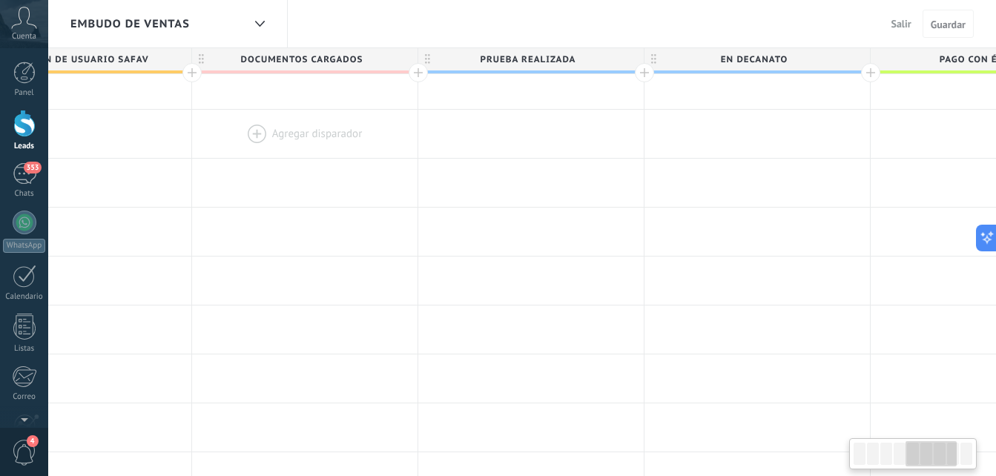
drag, startPoint x: 659, startPoint y: 163, endPoint x: 416, endPoint y: 131, distance: 245.4
click at [416, 131] on div "**********" at bounding box center [304, 75] width 2035 height 1047
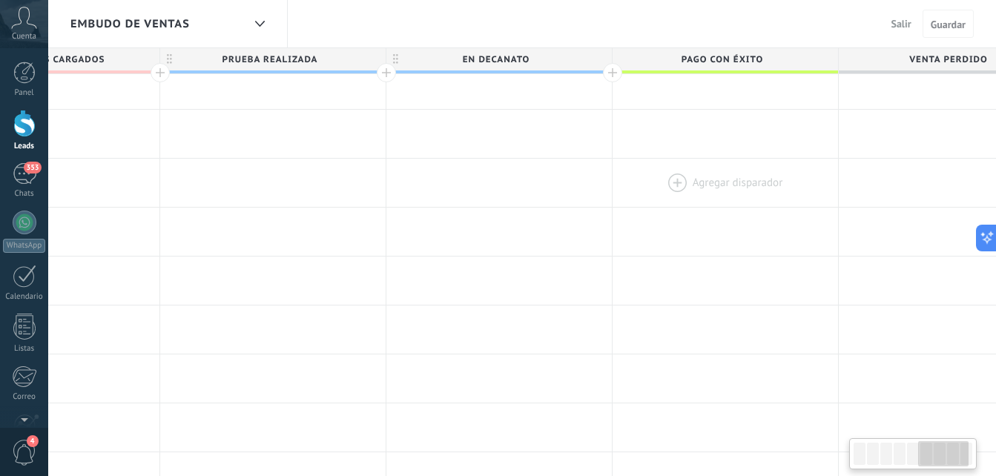
scroll to position [0, 1327]
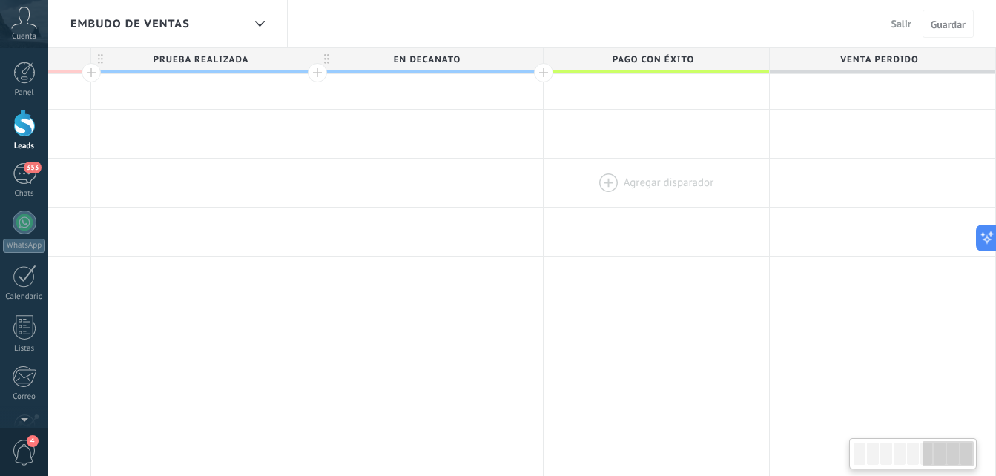
drag, startPoint x: 895, startPoint y: 204, endPoint x: 552, endPoint y: 199, distance: 342.6
click at [552, 199] on div at bounding box center [656, 183] width 225 height 48
click at [15, 119] on div at bounding box center [24, 123] width 22 height 27
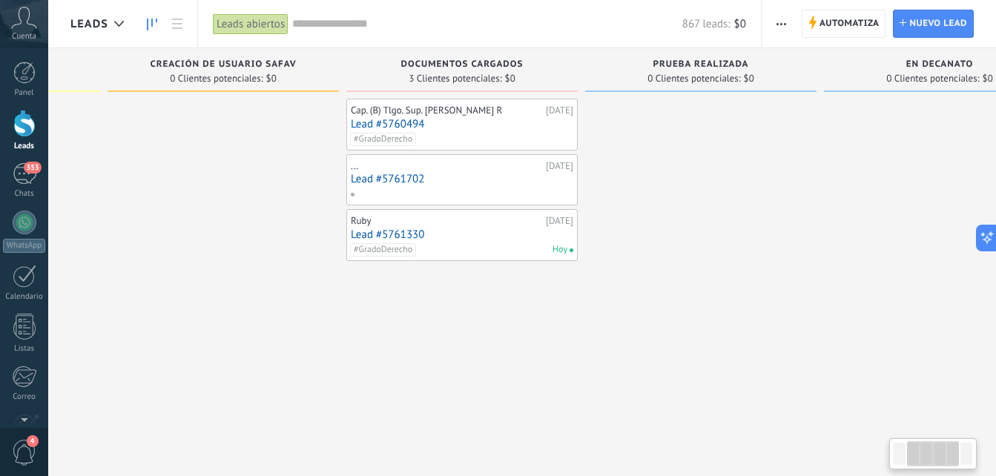
scroll to position [0, 522]
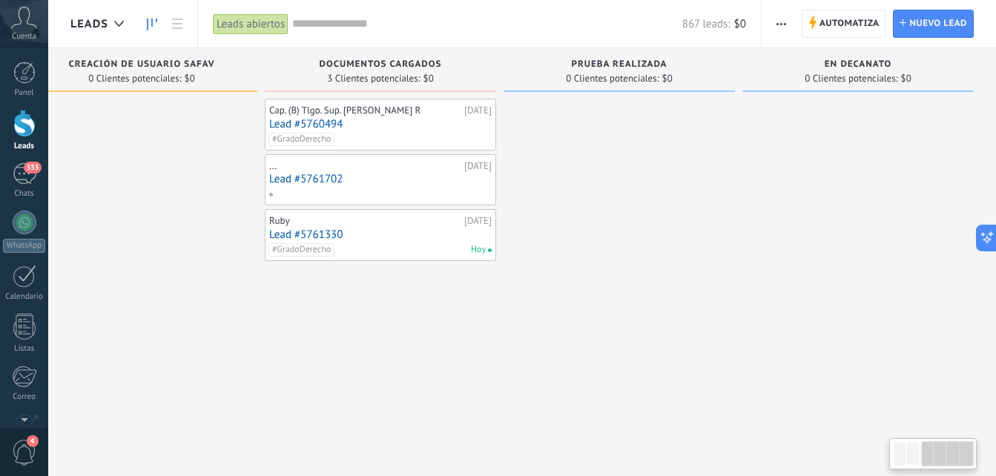
drag, startPoint x: 625, startPoint y: 231, endPoint x: 62, endPoint y: 165, distance: 567.4
drag, startPoint x: 749, startPoint y: 174, endPoint x: 346, endPoint y: 148, distance: 404.2
drag, startPoint x: 929, startPoint y: 235, endPoint x: 549, endPoint y: 213, distance: 380.3
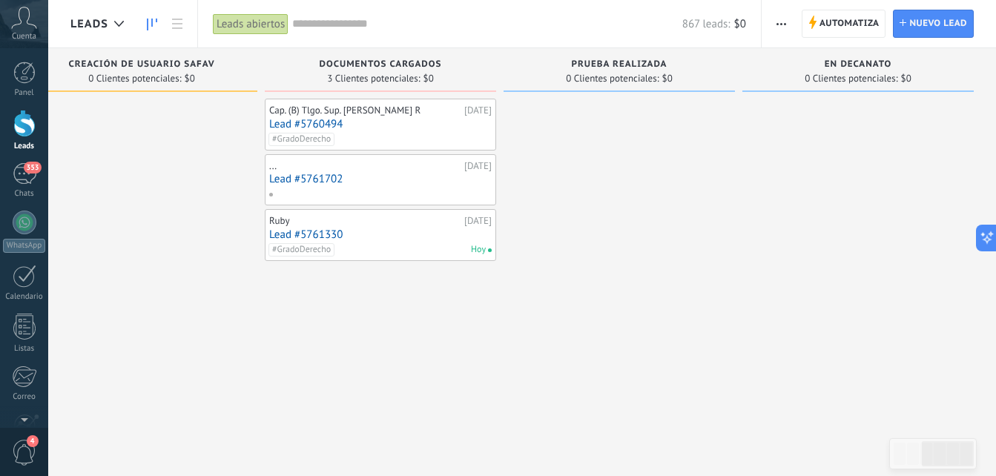
drag, startPoint x: 801, startPoint y: 211, endPoint x: 142, endPoint y: 53, distance: 677.1
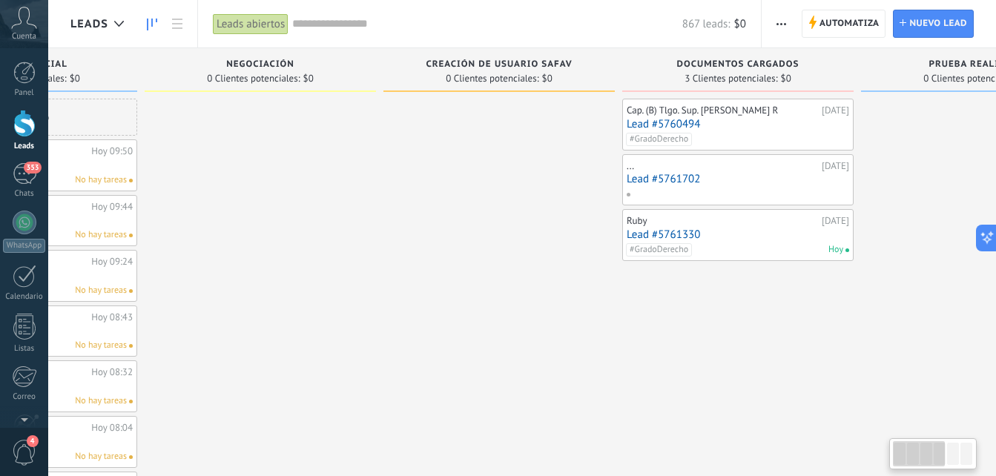
scroll to position [0, 0]
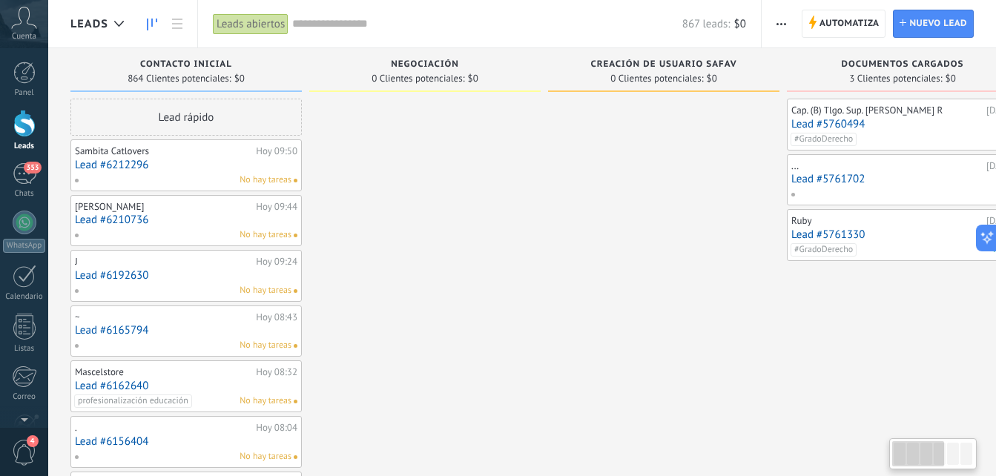
drag, startPoint x: 205, startPoint y: 200, endPoint x: 962, endPoint y: 245, distance: 759.2
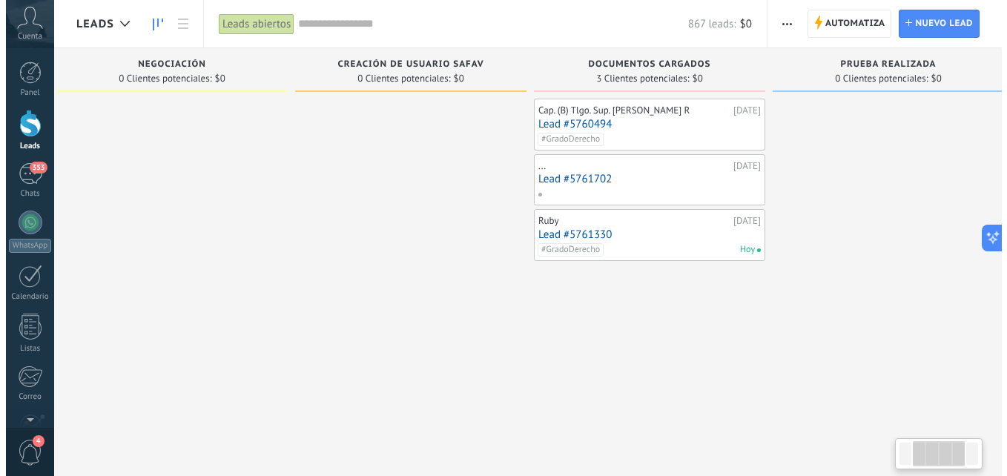
scroll to position [0, 260]
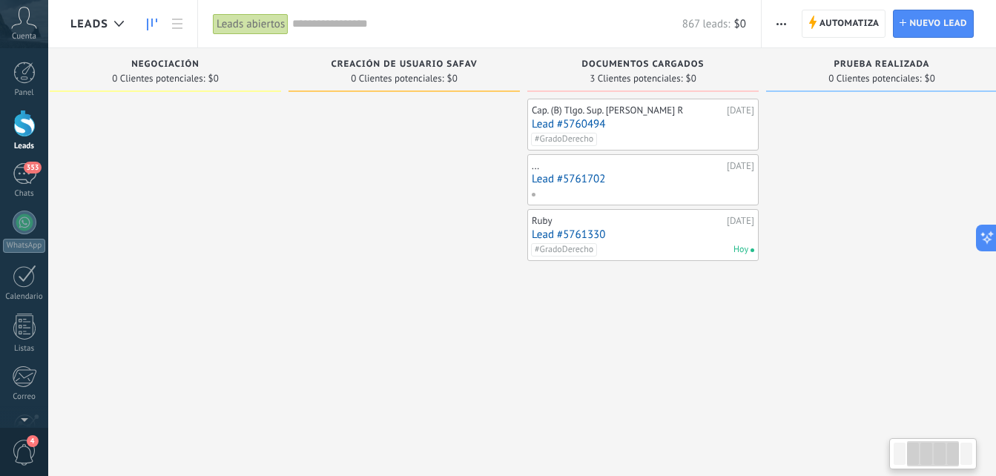
drag, startPoint x: 661, startPoint y: 228, endPoint x: 403, endPoint y: 231, distance: 257.3
click at [633, 135] on div "#GradoDerecho" at bounding box center [641, 139] width 221 height 13
click at [555, 119] on link "Lead #5760494" at bounding box center [643, 124] width 222 height 13
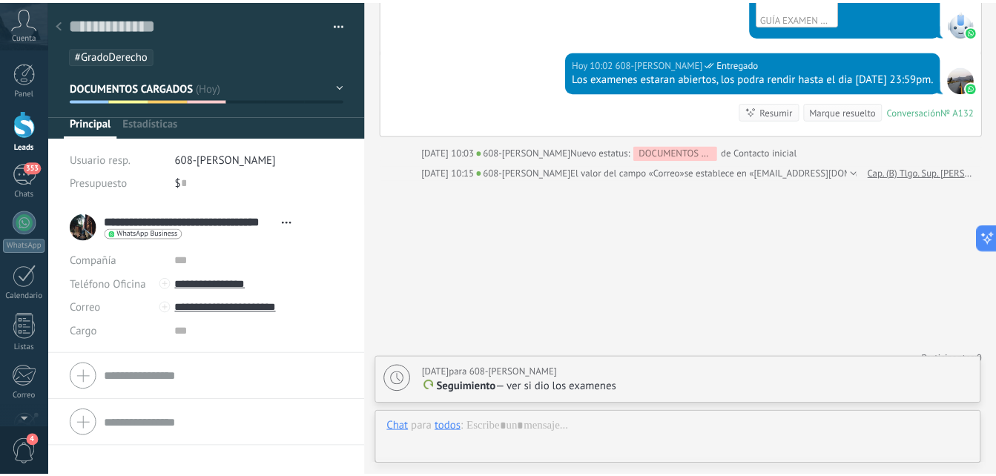
scroll to position [22, 0]
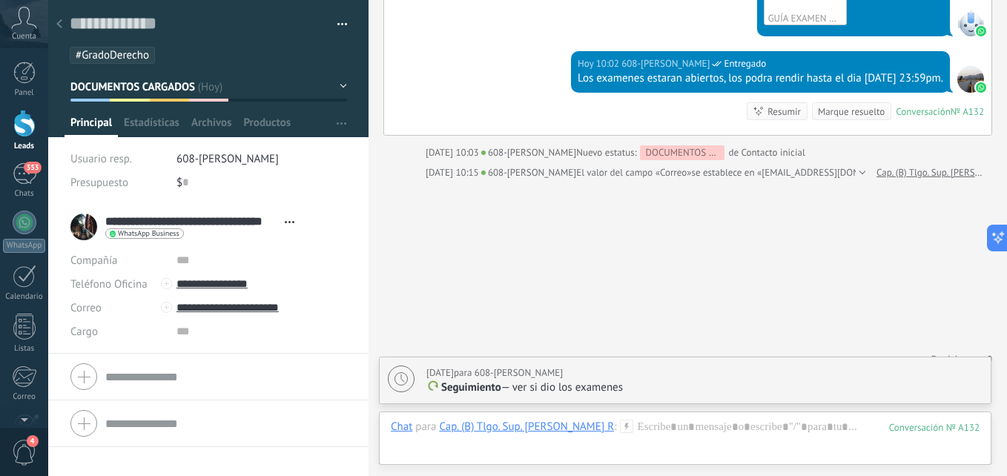
click at [55, 22] on div at bounding box center [59, 24] width 21 height 29
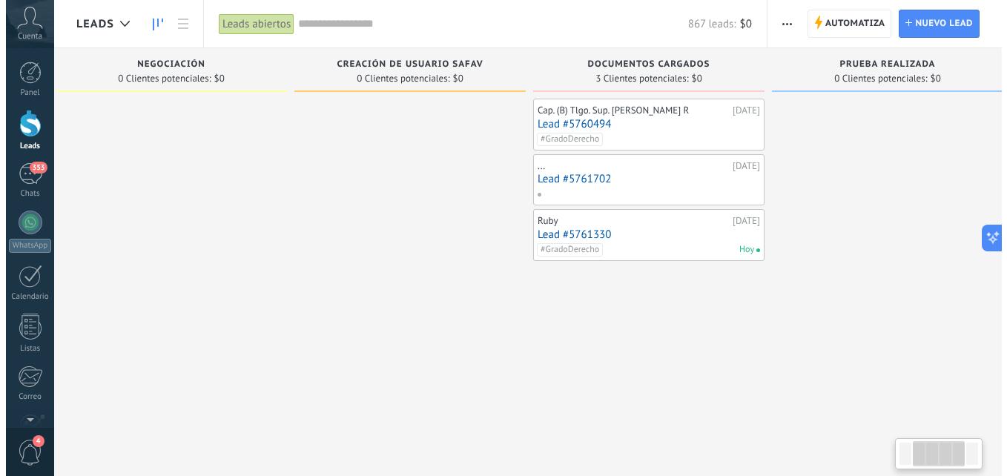
scroll to position [0, 273]
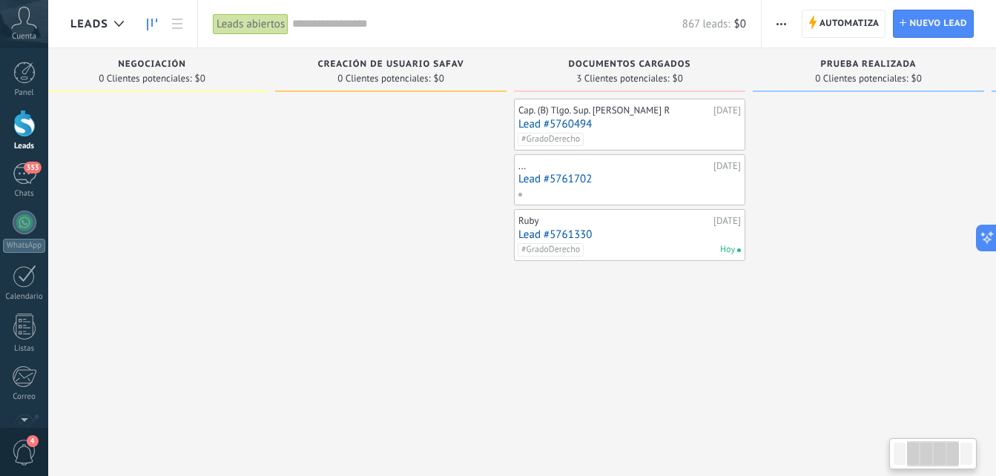
drag, startPoint x: 879, startPoint y: 195, endPoint x: 866, endPoint y: 135, distance: 61.5
click at [541, 179] on link "Lead #5761702" at bounding box center [629, 179] width 222 height 13
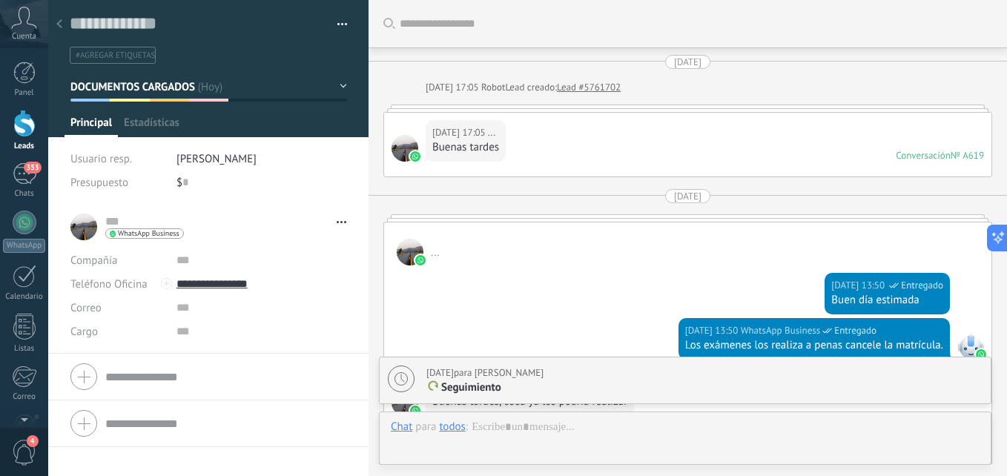
scroll to position [1892, 0]
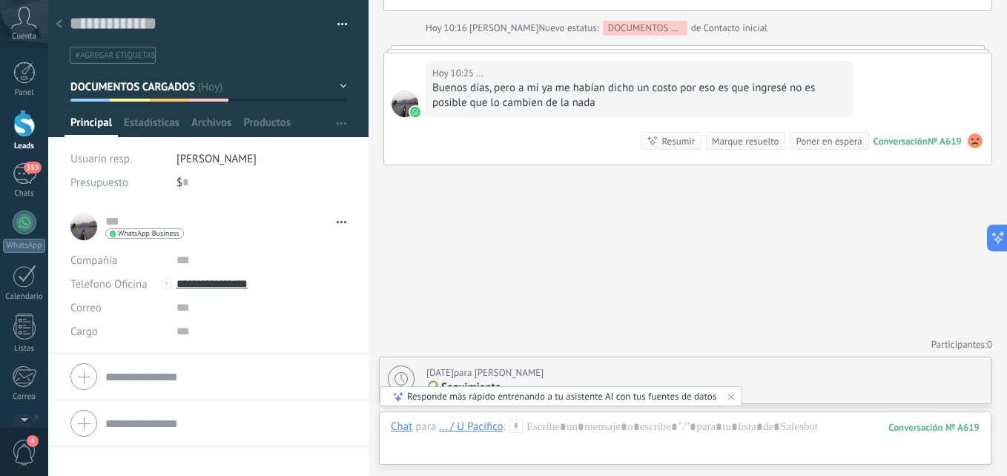
click at [60, 22] on use at bounding box center [59, 23] width 6 height 9
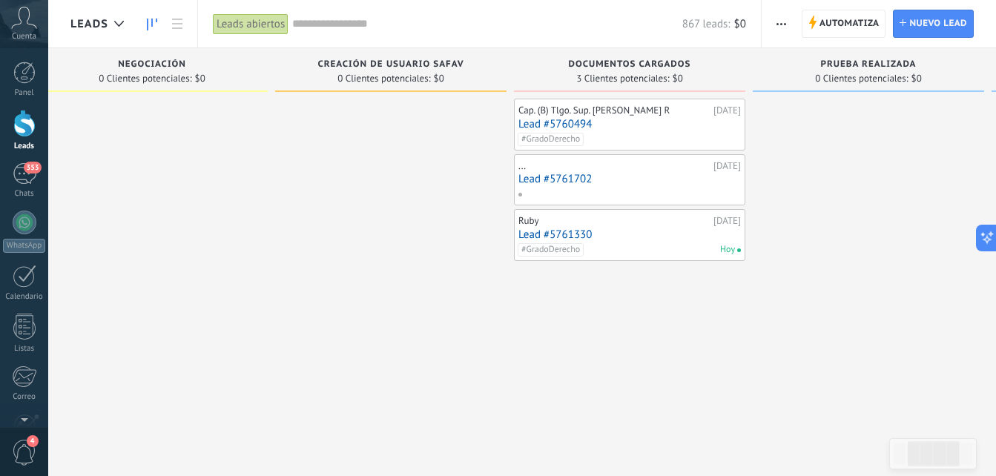
click at [572, 235] on link "Lead #5761330" at bounding box center [629, 234] width 222 height 13
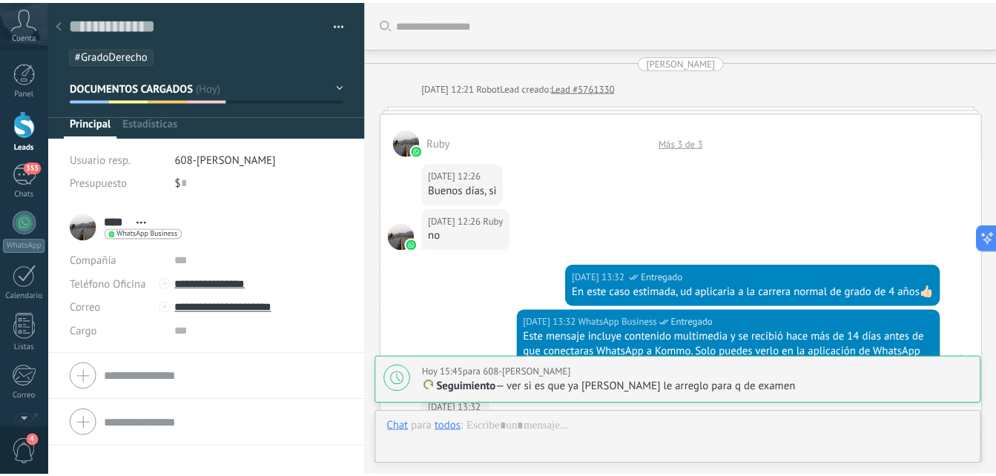
scroll to position [5770, 0]
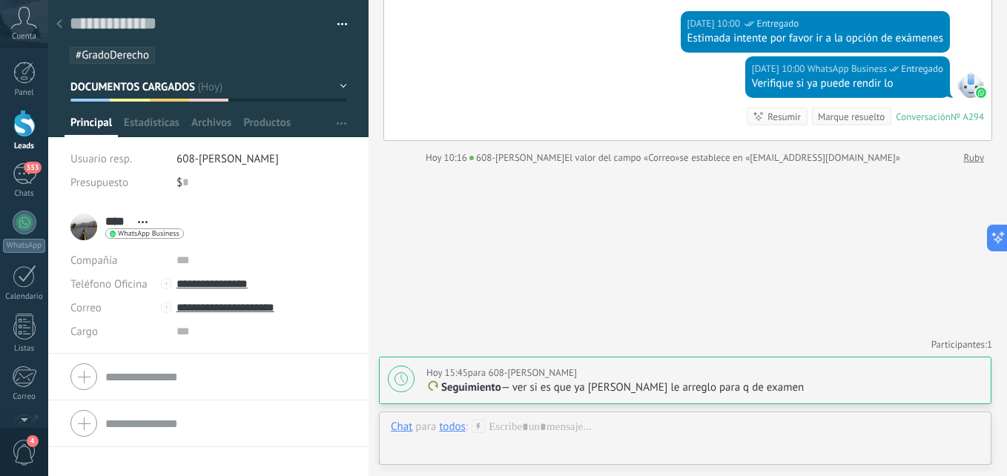
click at [60, 25] on icon at bounding box center [59, 23] width 6 height 9
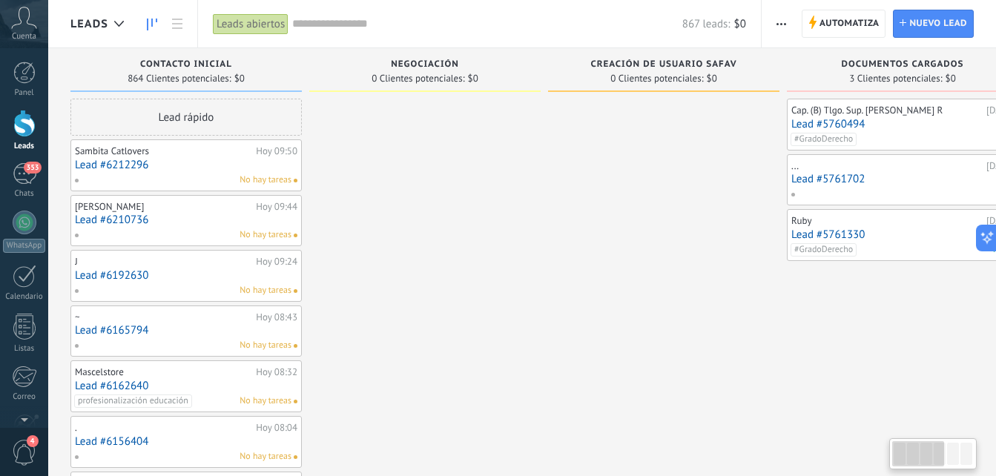
drag, startPoint x: 425, startPoint y: 165, endPoint x: 896, endPoint y: 225, distance: 475.5
drag, startPoint x: 772, startPoint y: 264, endPoint x: 811, endPoint y: 247, distance: 42.8
click at [16, 187] on link "353 Chats" at bounding box center [24, 181] width 48 height 36
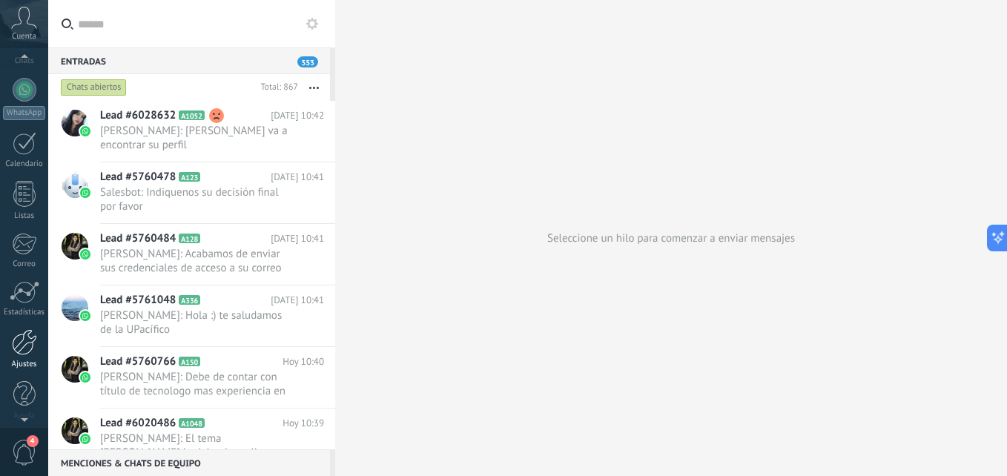
scroll to position [141, 0]
click at [14, 332] on div at bounding box center [24, 334] width 25 height 26
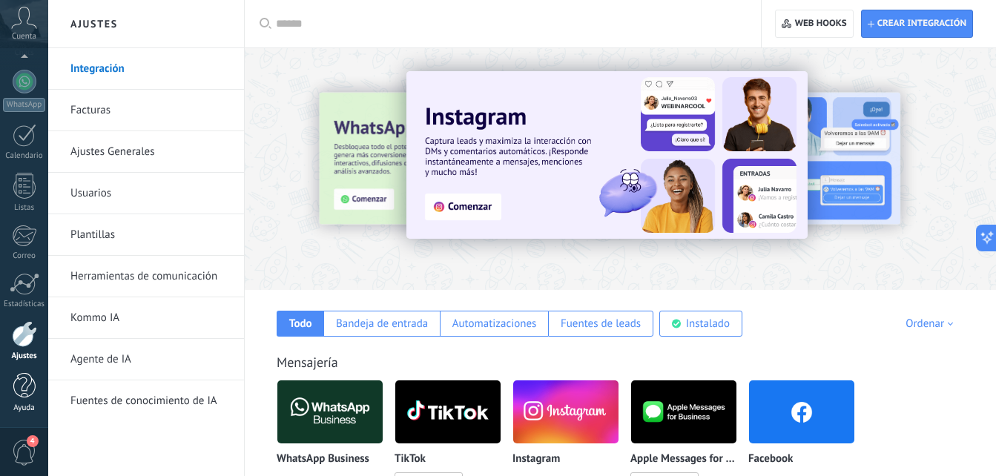
click at [0, 388] on link "Ayuda" at bounding box center [24, 393] width 48 height 40
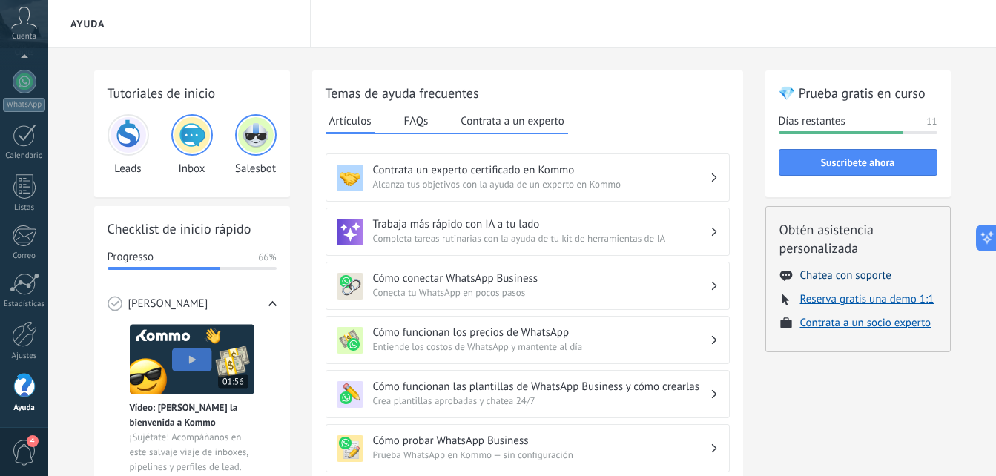
click at [845, 274] on button "Chatea con soporte" at bounding box center [845, 275] width 91 height 14
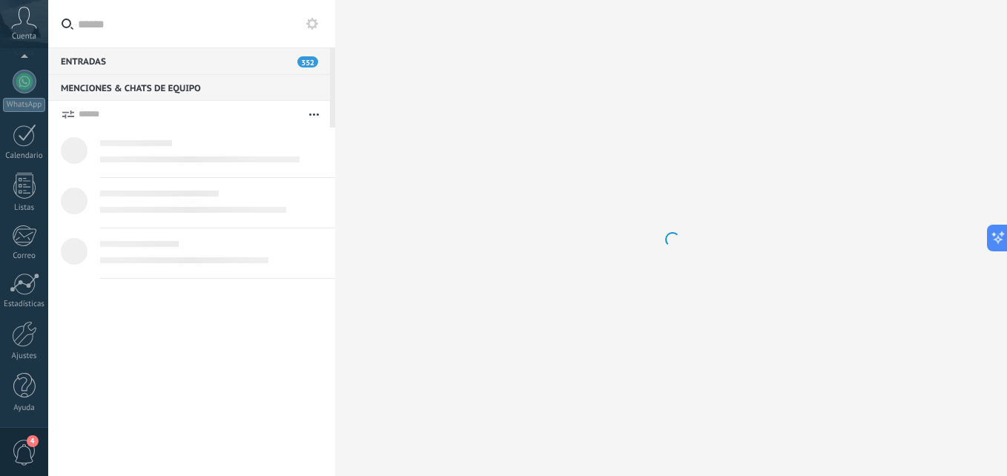
type textarea "*******"
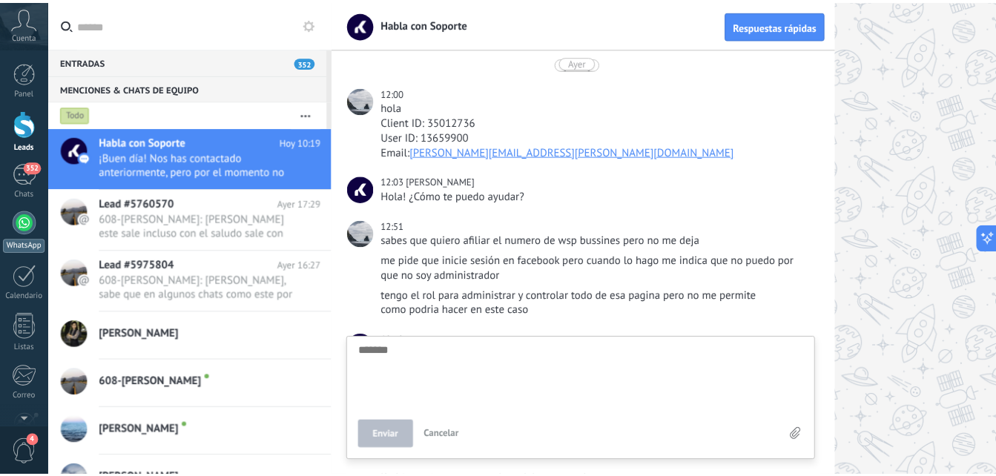
scroll to position [1232, 0]
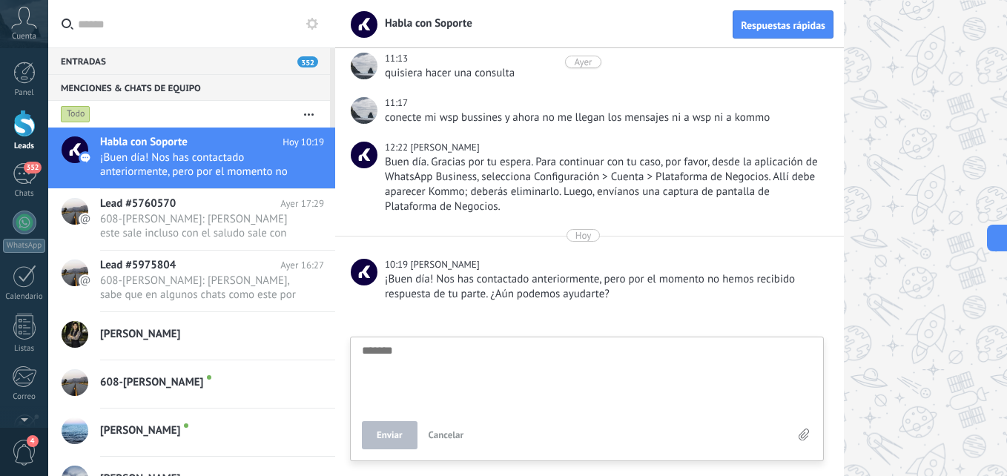
drag, startPoint x: 899, startPoint y: 165, endPoint x: 888, endPoint y: 153, distance: 15.8
click at [899, 165] on div at bounding box center [671, 238] width 672 height 476
click at [9, 131] on link "Leads" at bounding box center [24, 131] width 48 height 42
